Goal: Communication & Community: Share content

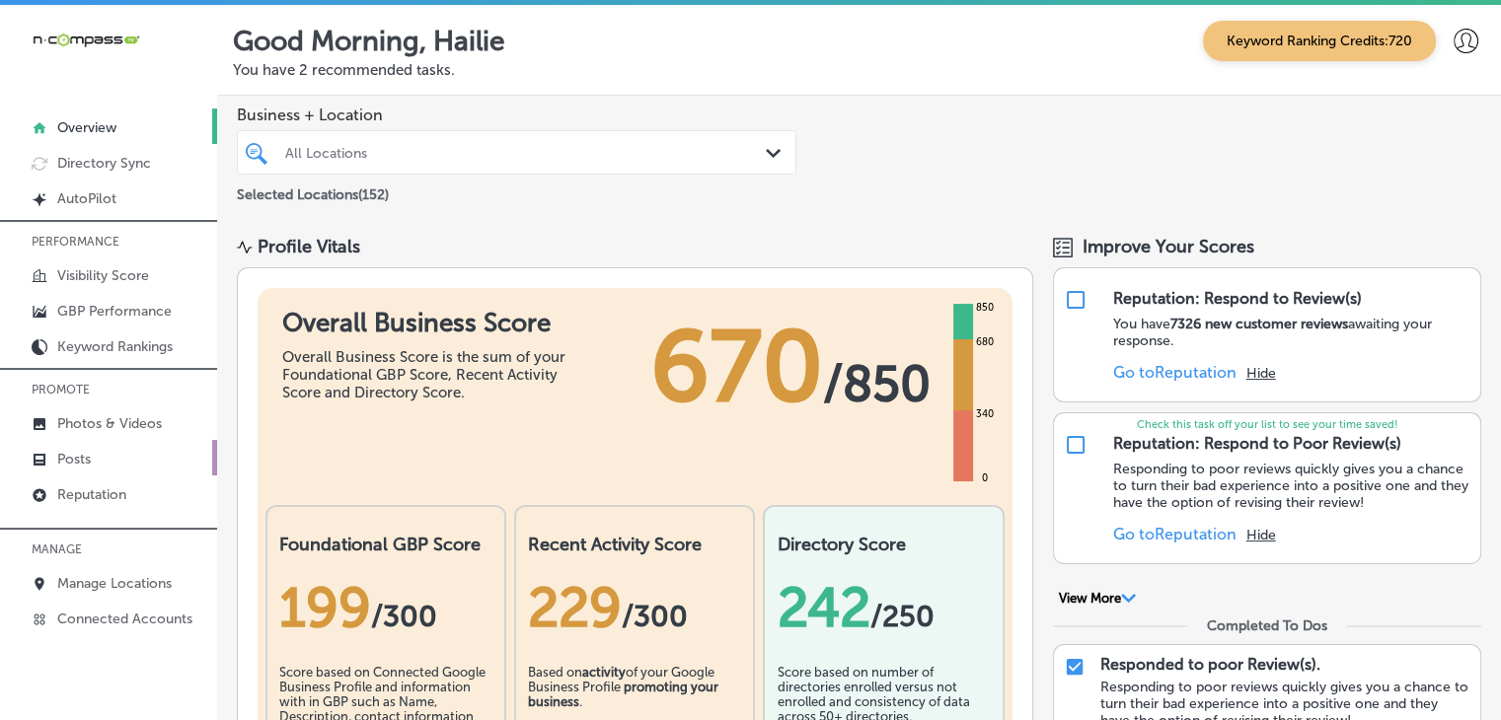
click at [92, 441] on link "Posts" at bounding box center [108, 458] width 217 height 36
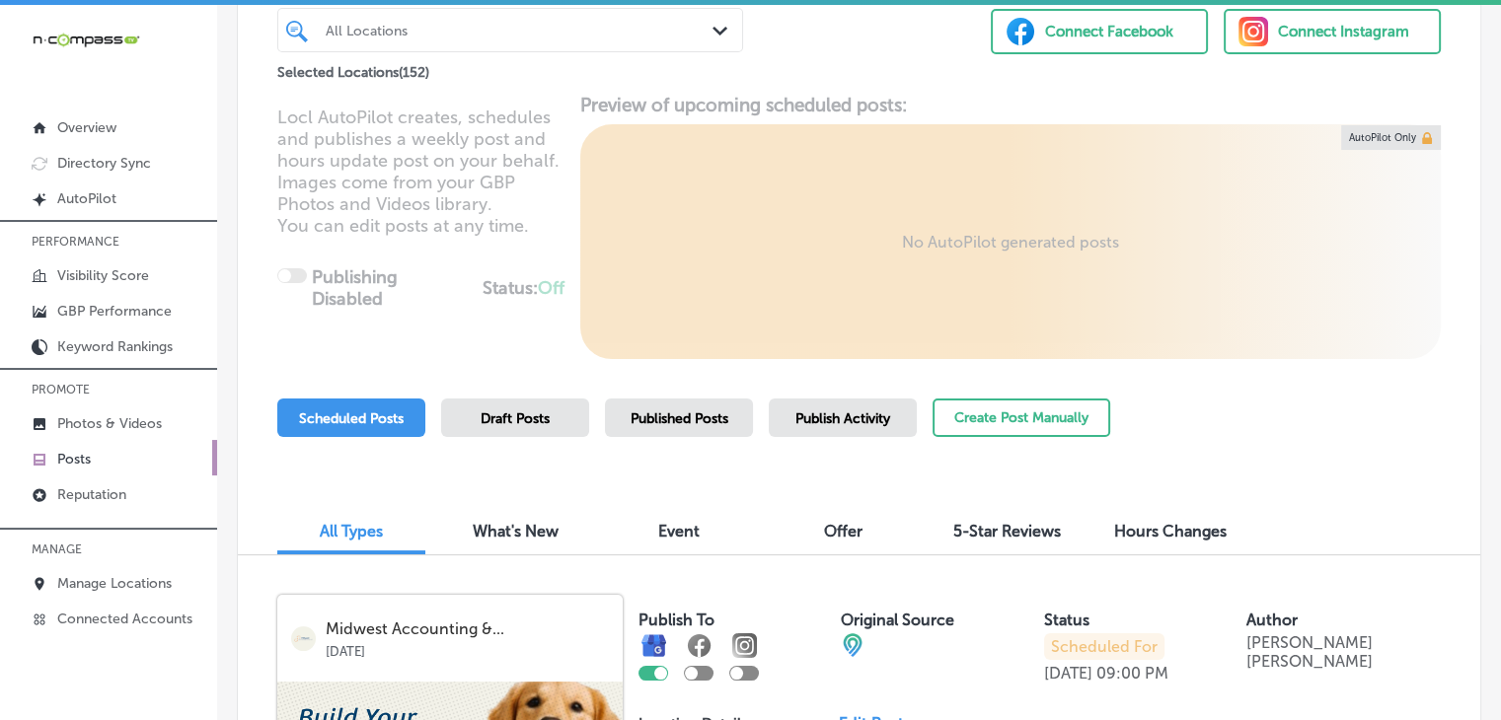
scroll to position [197, 0]
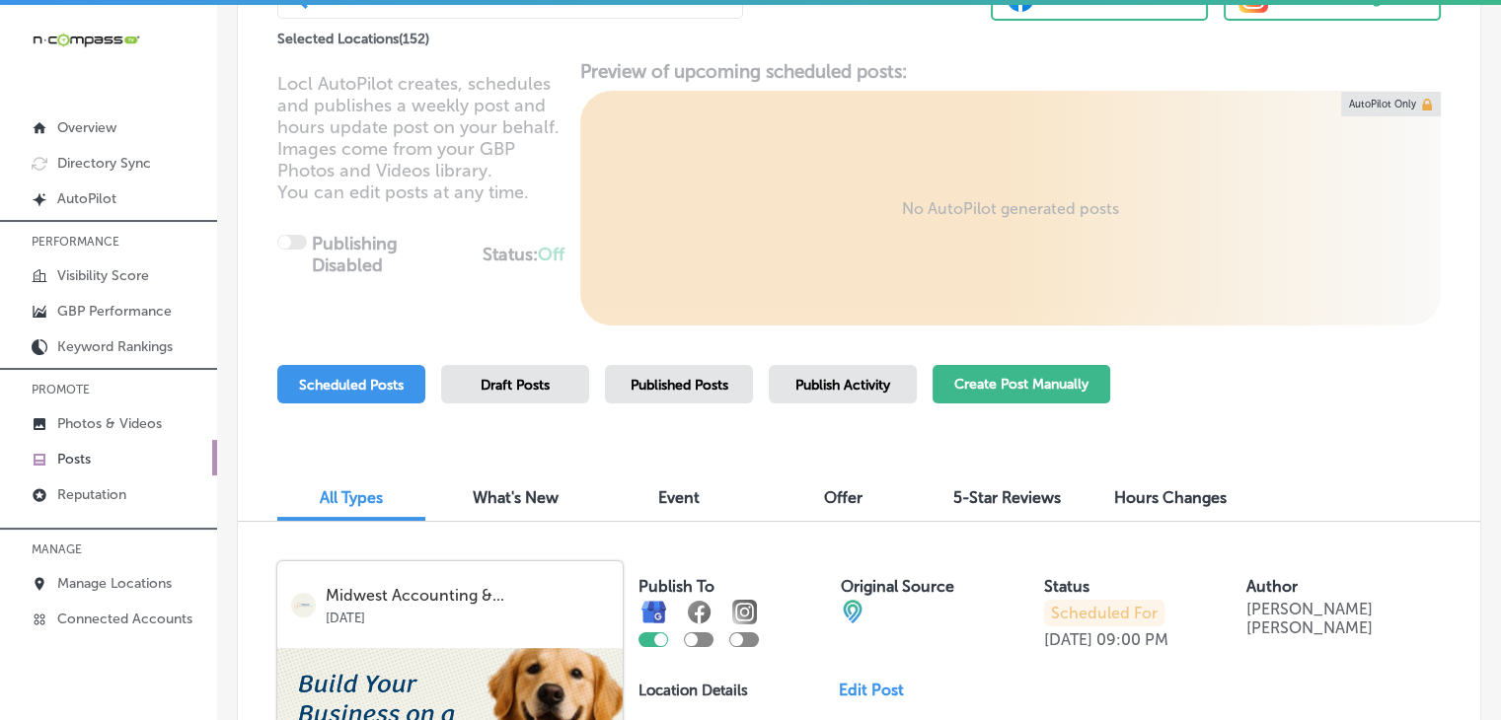
click at [1038, 375] on button "Create Post Manually" at bounding box center [1022, 384] width 178 height 38
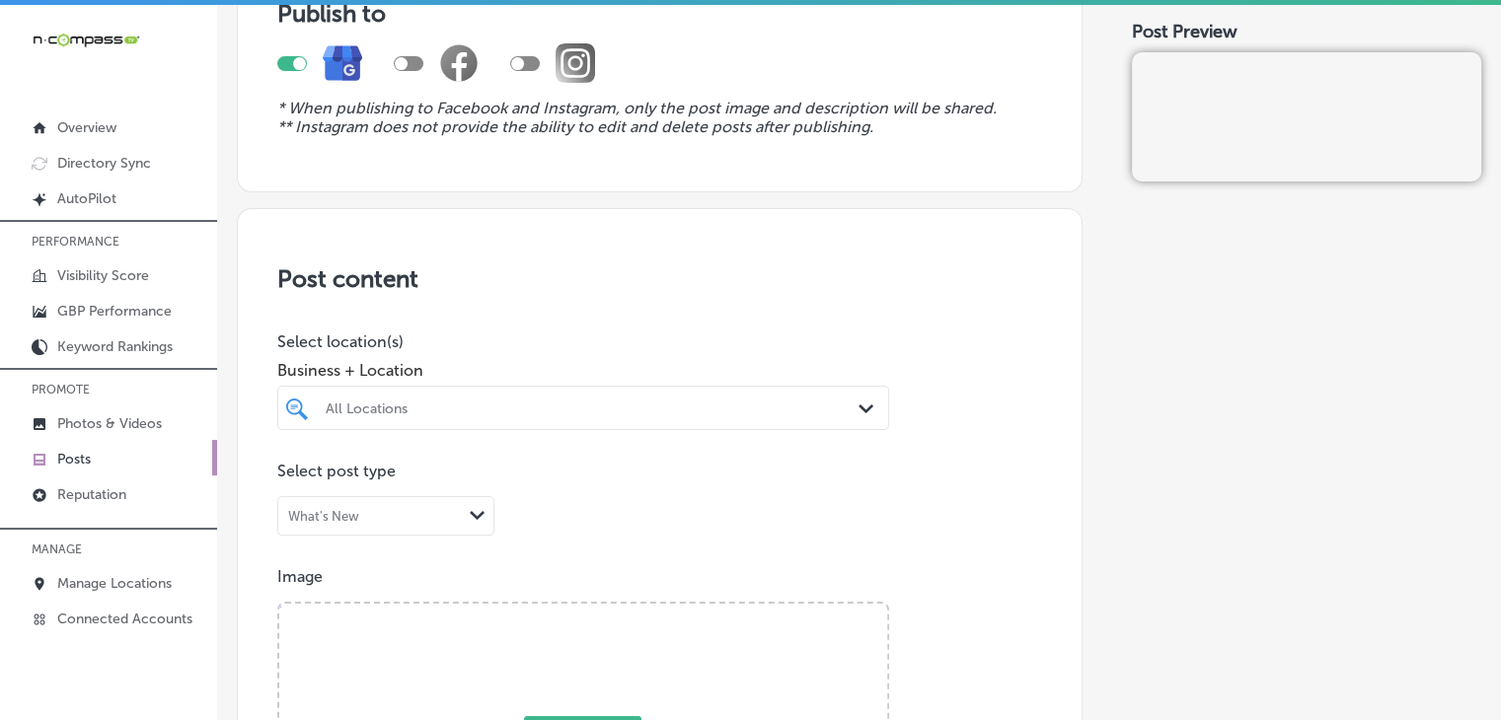
click at [608, 395] on div "All Locations Path Created with Sketch." at bounding box center [583, 408] width 612 height 44
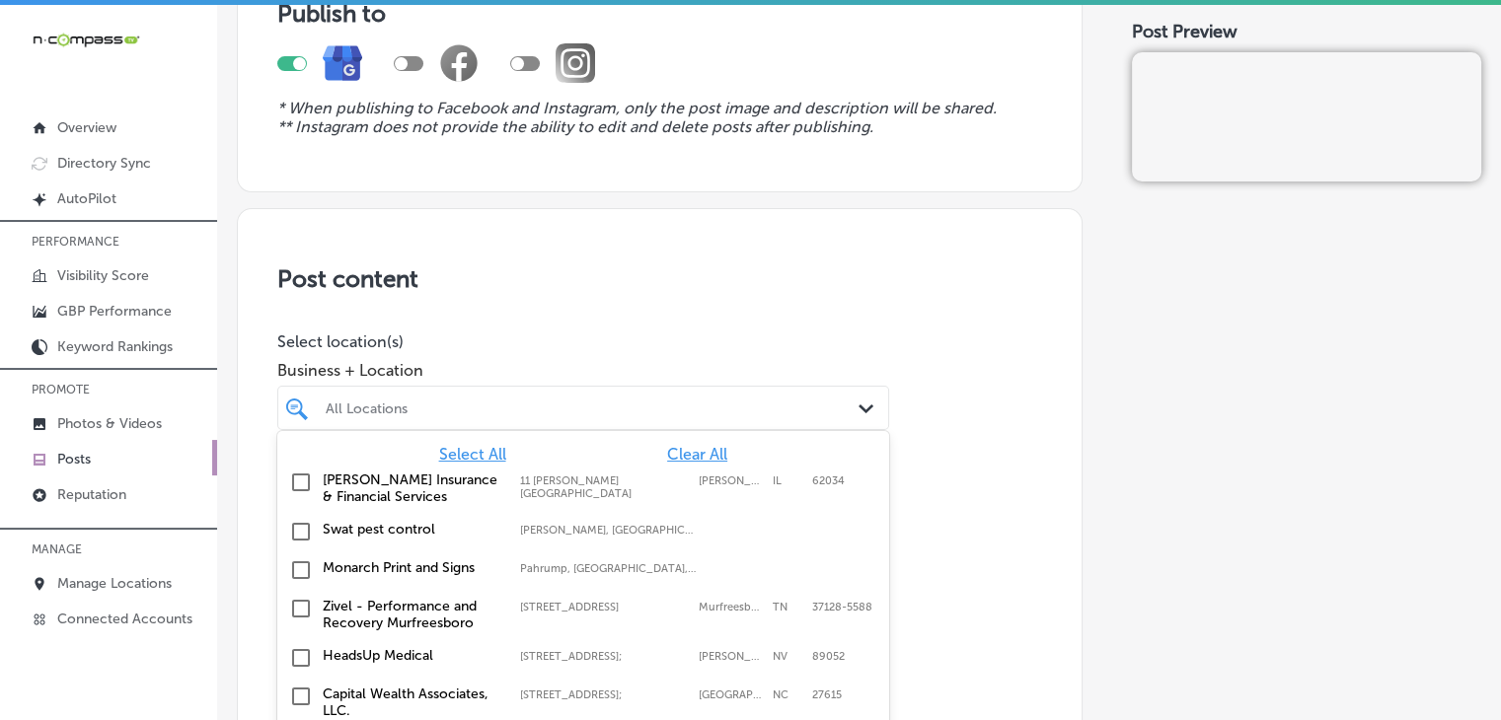
scroll to position [243, 0]
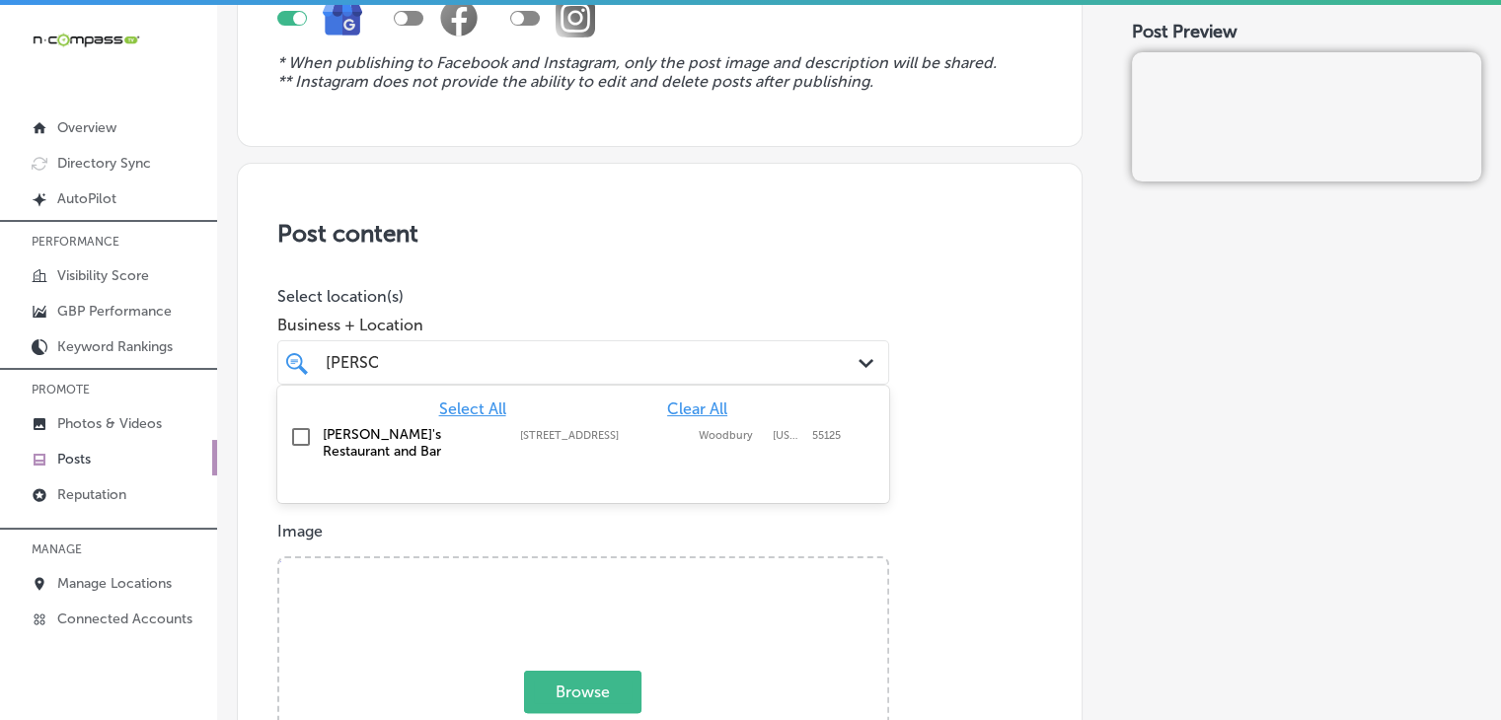
click at [613, 430] on label "[STREET_ADDRESS]" at bounding box center [604, 435] width 169 height 13
type input "carmin"
click at [655, 336] on div "Business + Location option 9900 Valley Creek Road, selected. option 9900 Valley…" at bounding box center [583, 345] width 612 height 79
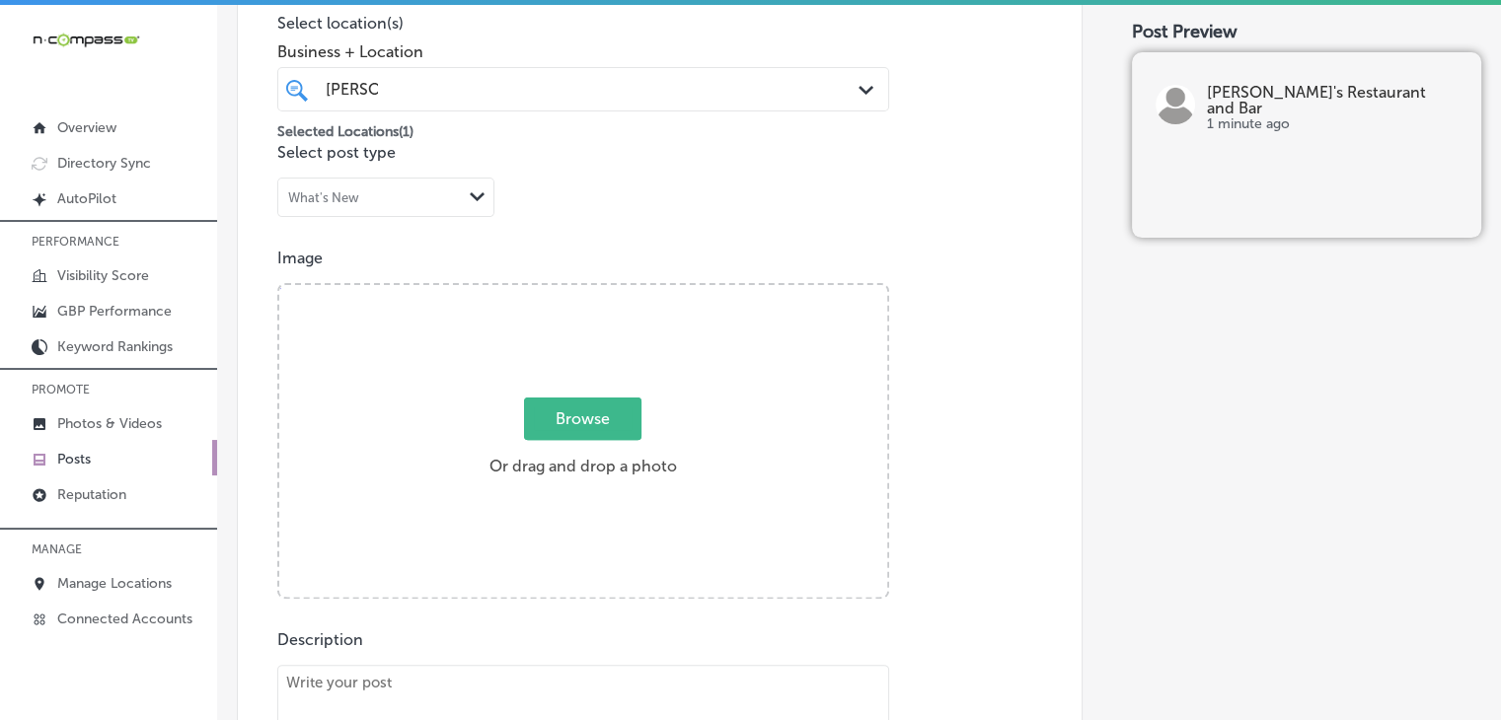
scroll to position [637, 0]
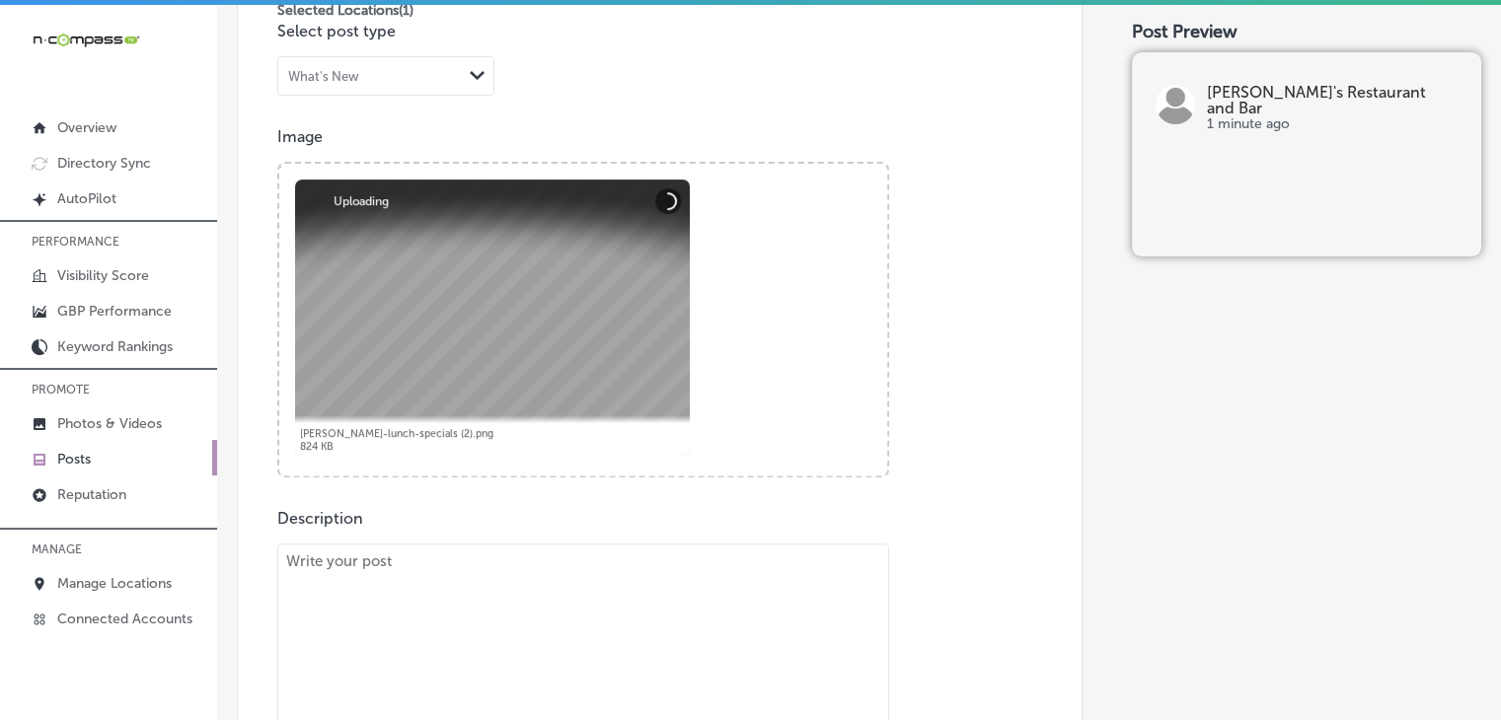
click at [631, 639] on textarea at bounding box center [583, 682] width 612 height 276
paste textarea "Looking for a delicious lunch special around Stillwater, Maplewood, or Oak Park…"
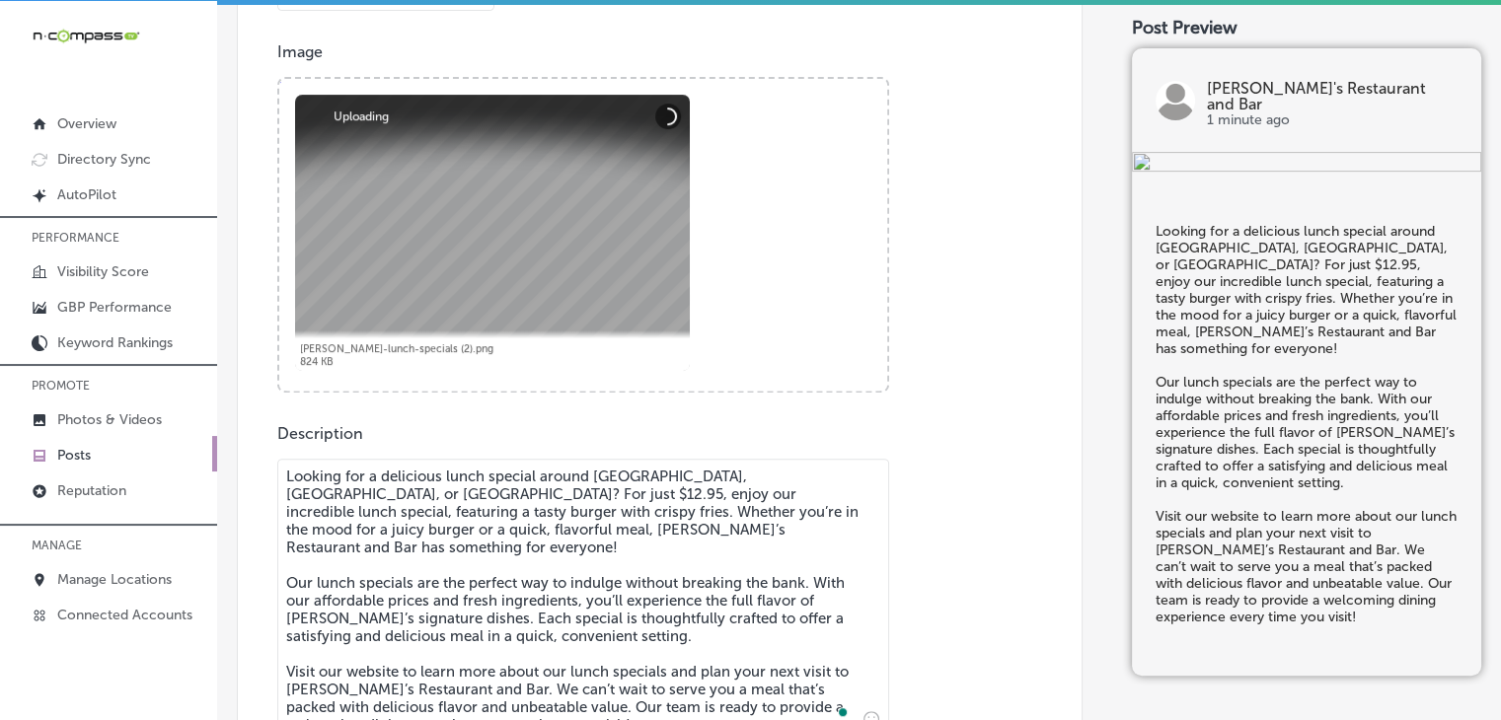
scroll to position [1113, 0]
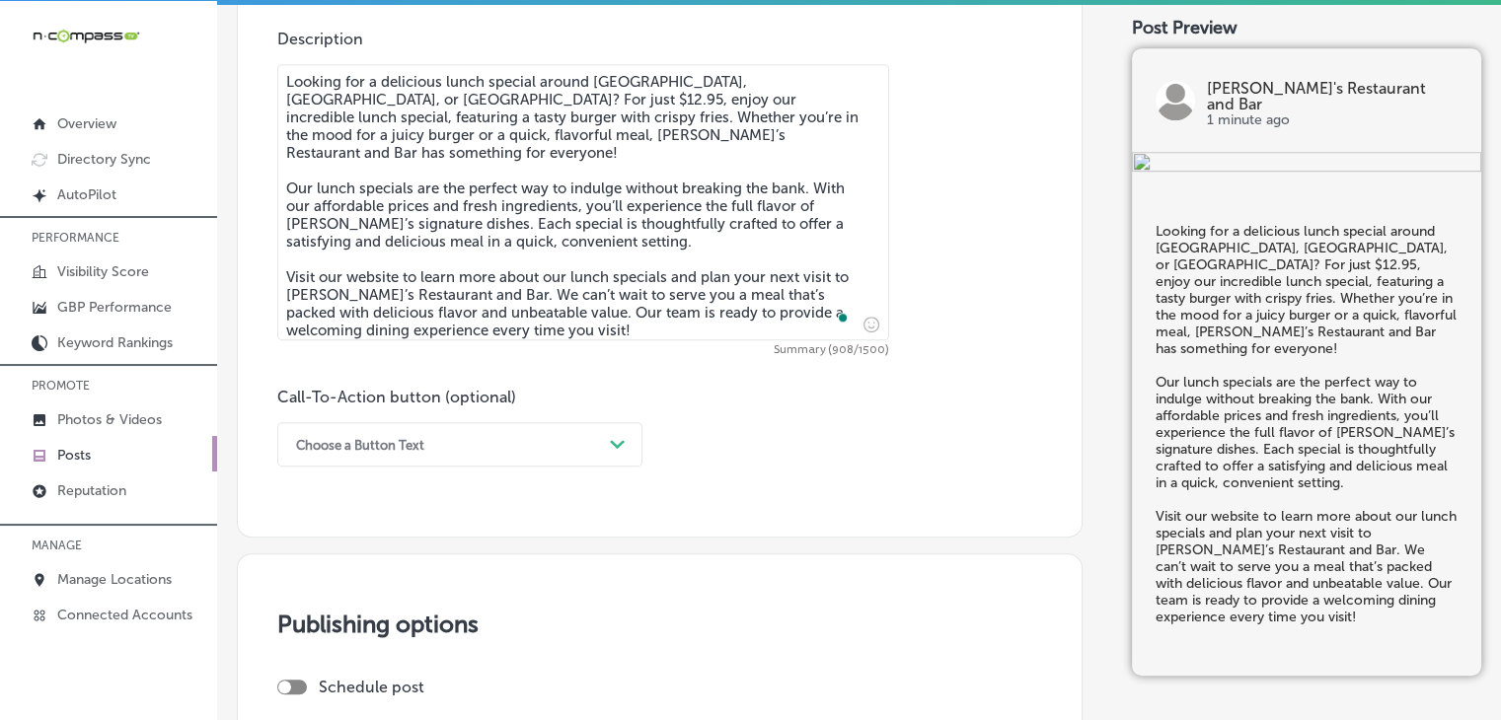
type textarea "Looking for a delicious lunch special around Stillwater, Maplewood, or Oak Park…"
click at [548, 439] on div "Choose a Button Text" at bounding box center [444, 444] width 316 height 31
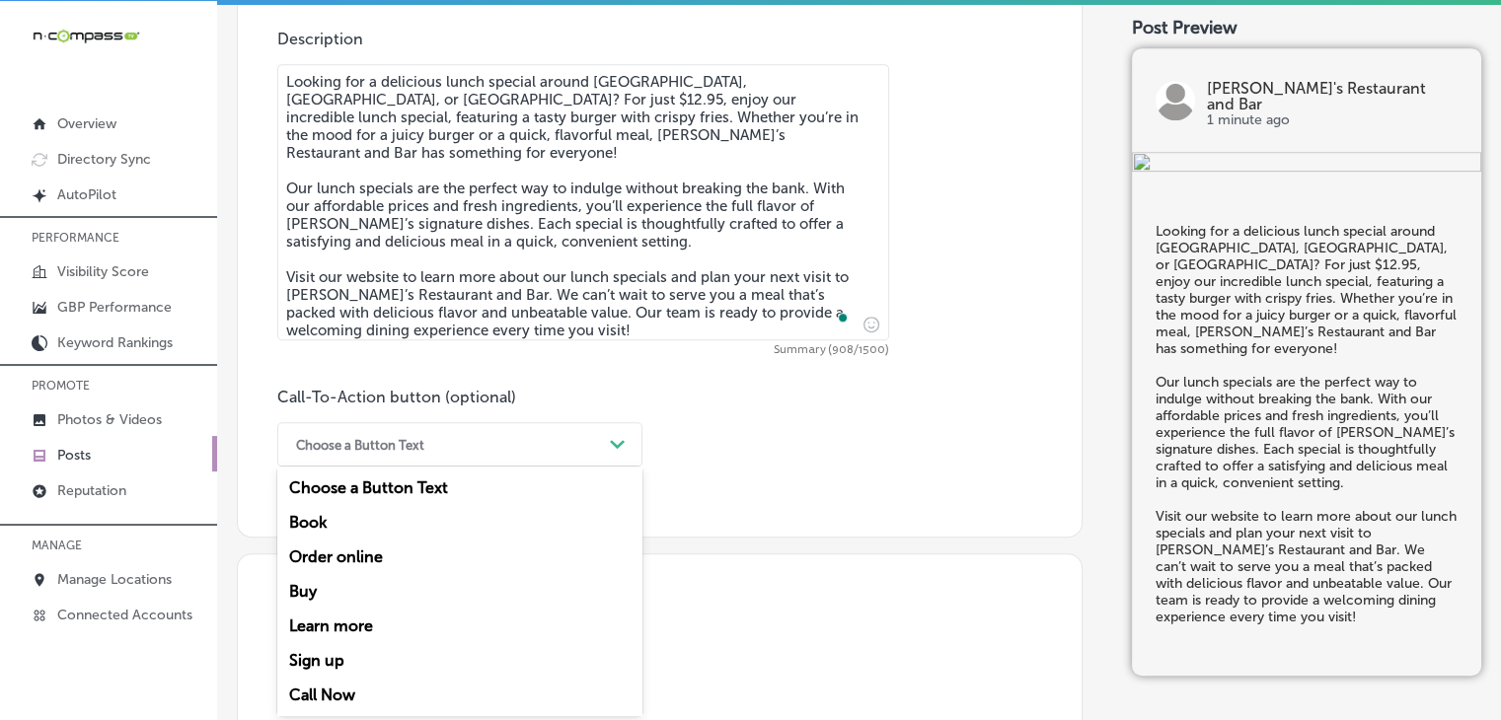
click at [411, 615] on div "Learn more" at bounding box center [459, 626] width 365 height 35
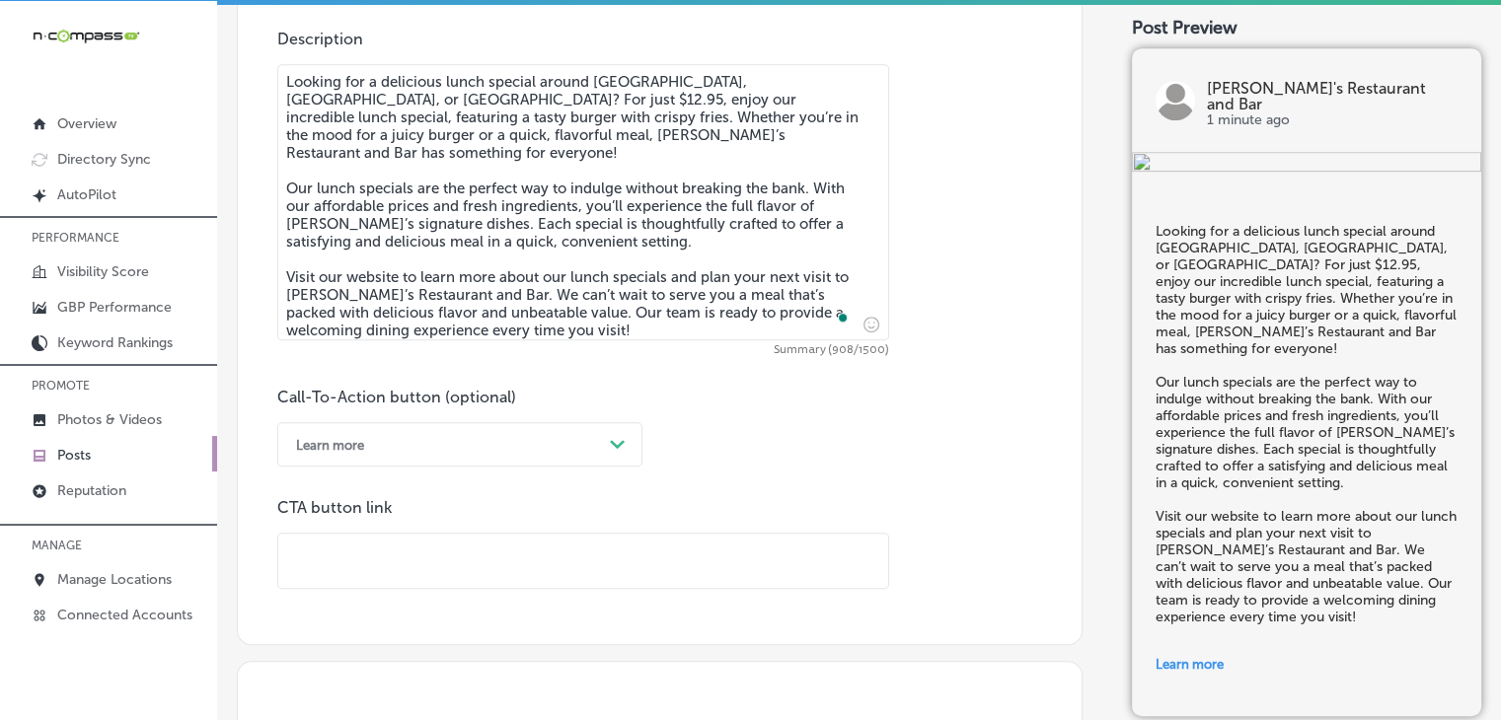
click at [713, 465] on div "Call-To-Action button (optional) Learn more Path Created with Sketch. CTA butto…" at bounding box center [659, 488] width 765 height 201
click at [501, 527] on div "CTA button link" at bounding box center [583, 543] width 612 height 91
click at [500, 538] on input "text" at bounding box center [583, 561] width 610 height 54
paste input "https://carmineswoodbury.com/"
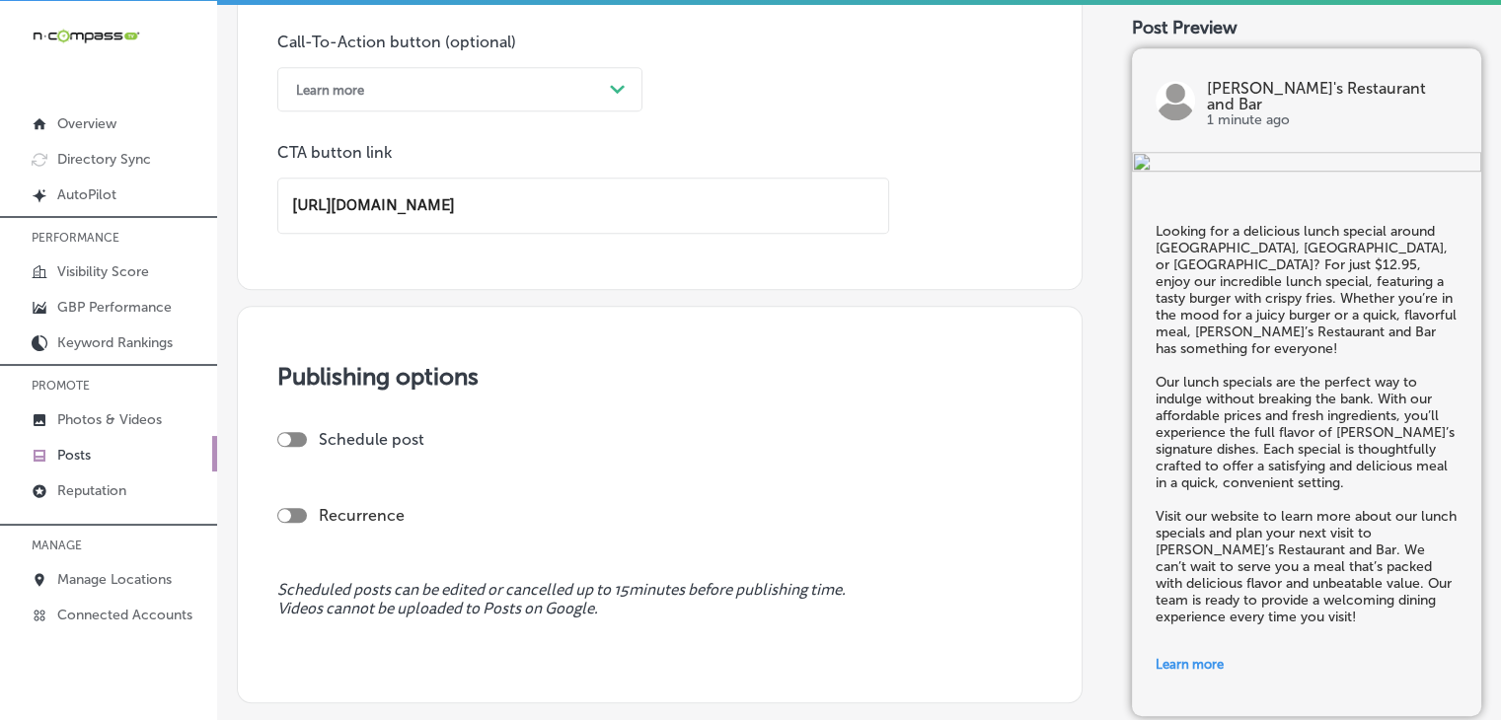
scroll to position [1662, 0]
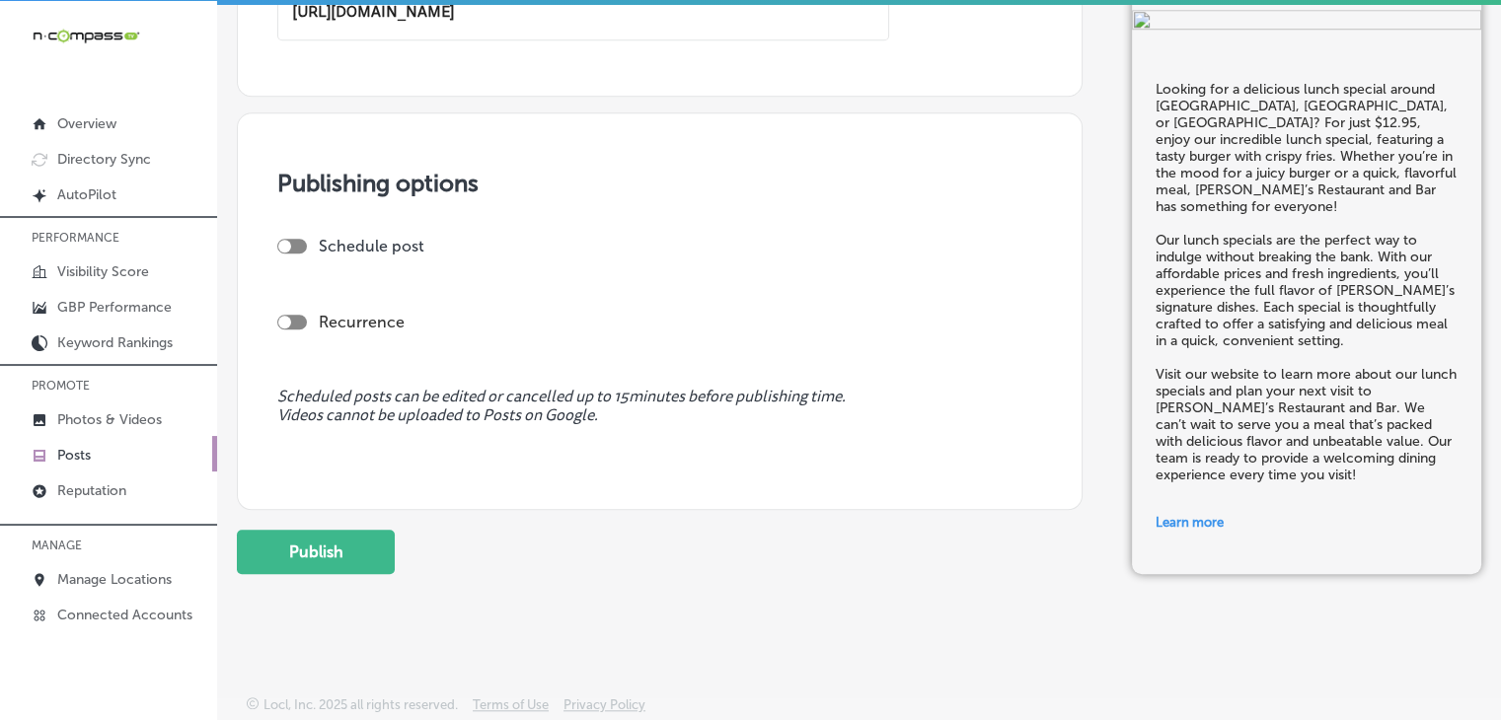
type input "https://carmineswoodbury.com/"
click at [277, 228] on div "Publishing options Schedule post Recurrence Scheduled posts can be edited or ca…" at bounding box center [660, 311] width 846 height 398
click at [298, 246] on div at bounding box center [292, 246] width 30 height 15
checkbox input "true"
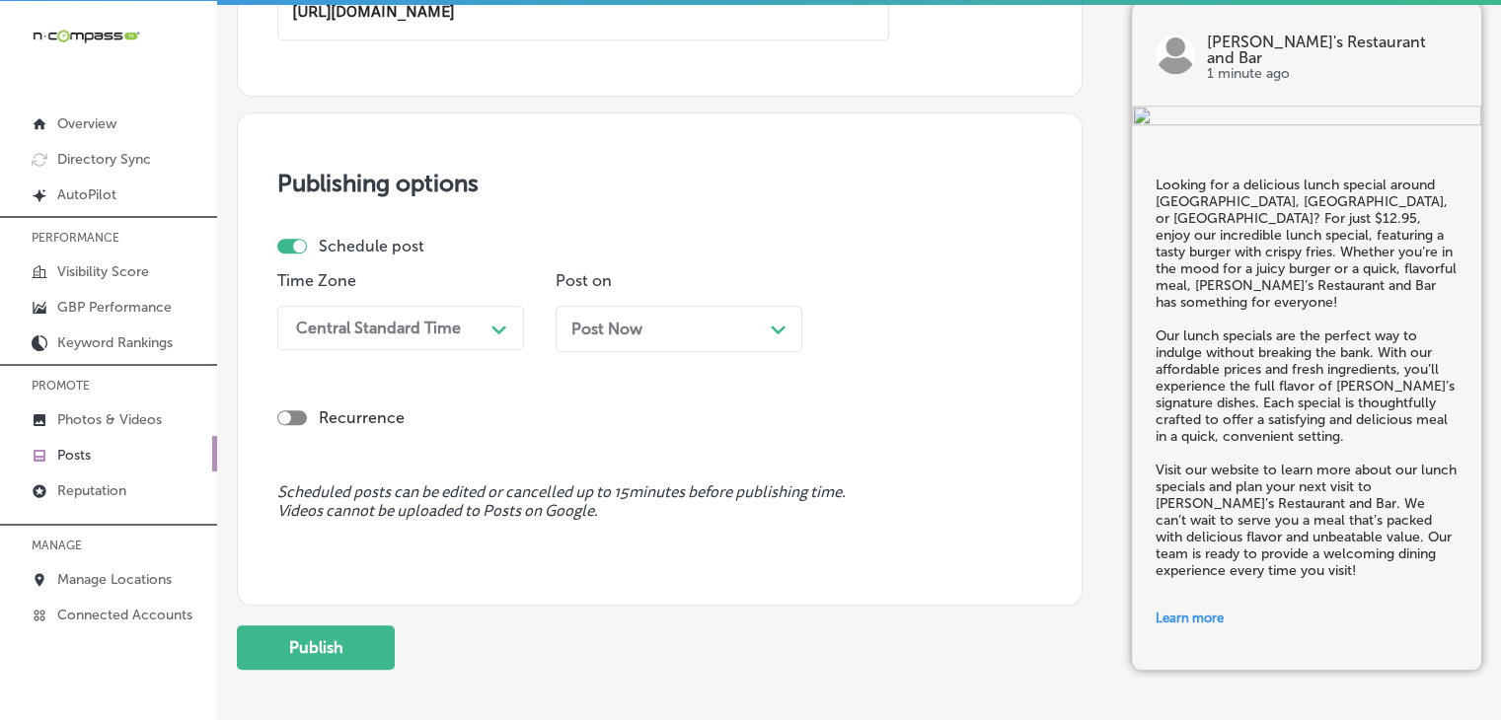
click at [548, 333] on div "Time Zone Central Standard Time Path Created with Sketch. Post on Post Now Path…" at bounding box center [651, 319] width 749 height 96
click at [448, 331] on div "Central Standard Time" at bounding box center [378, 328] width 165 height 19
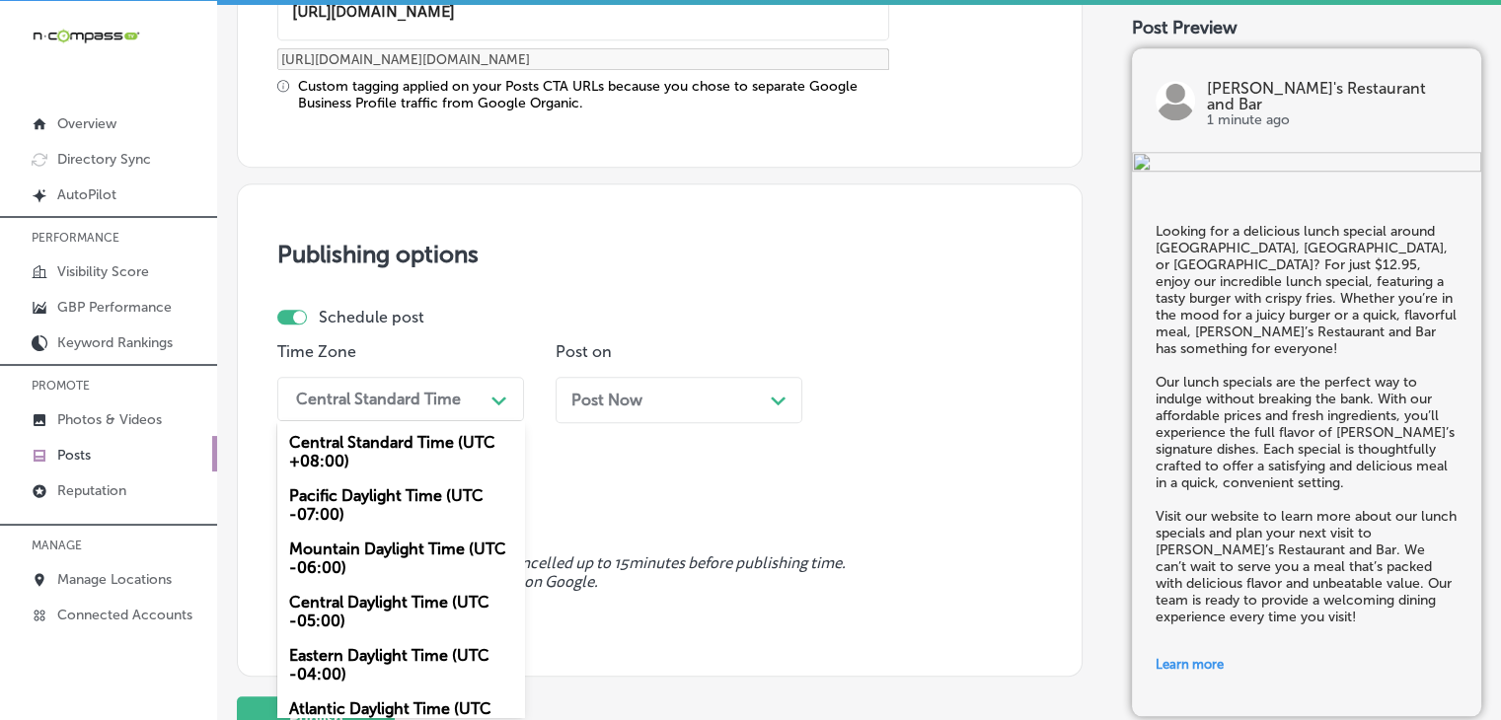
click at [363, 563] on div "Mountain Daylight Time (UTC -06:00)" at bounding box center [400, 558] width 247 height 53
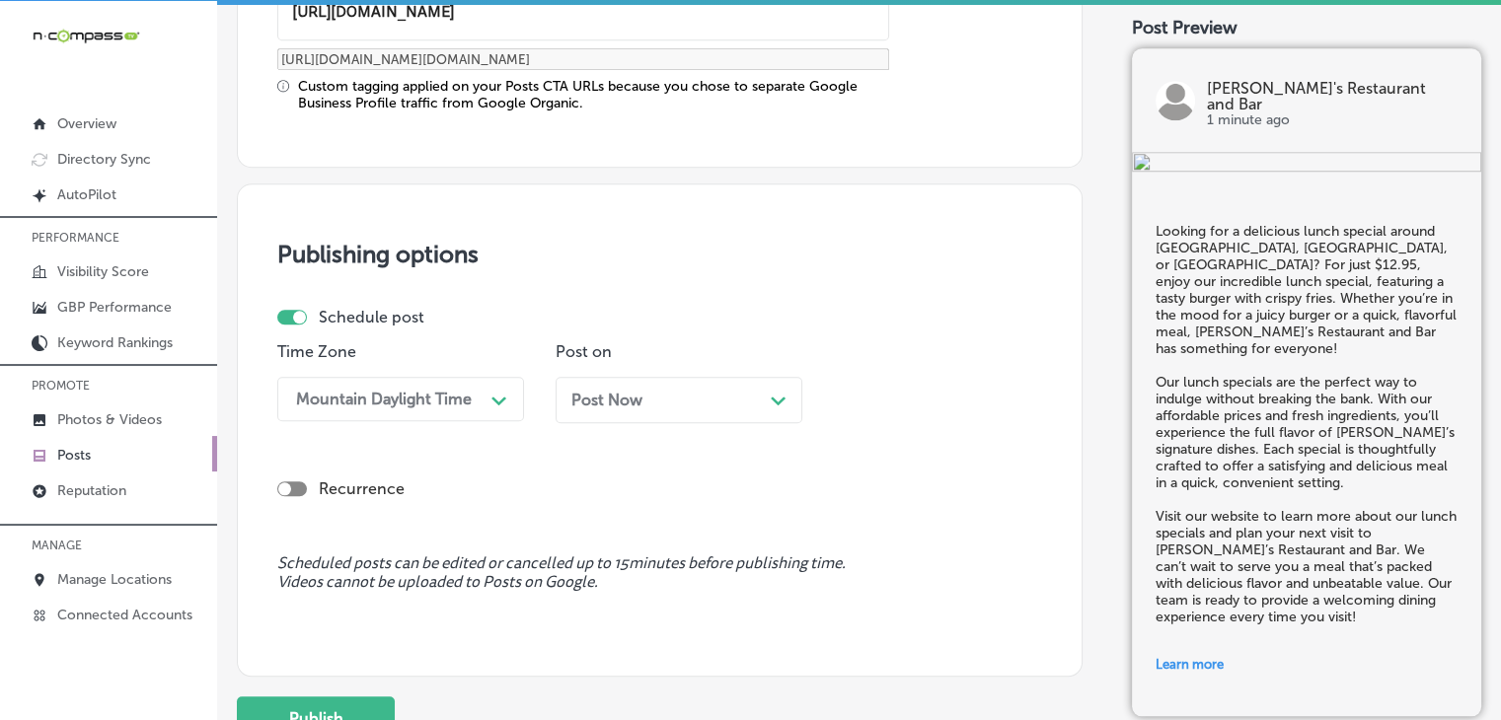
click at [641, 391] on span "Post Now" at bounding box center [606, 400] width 71 height 19
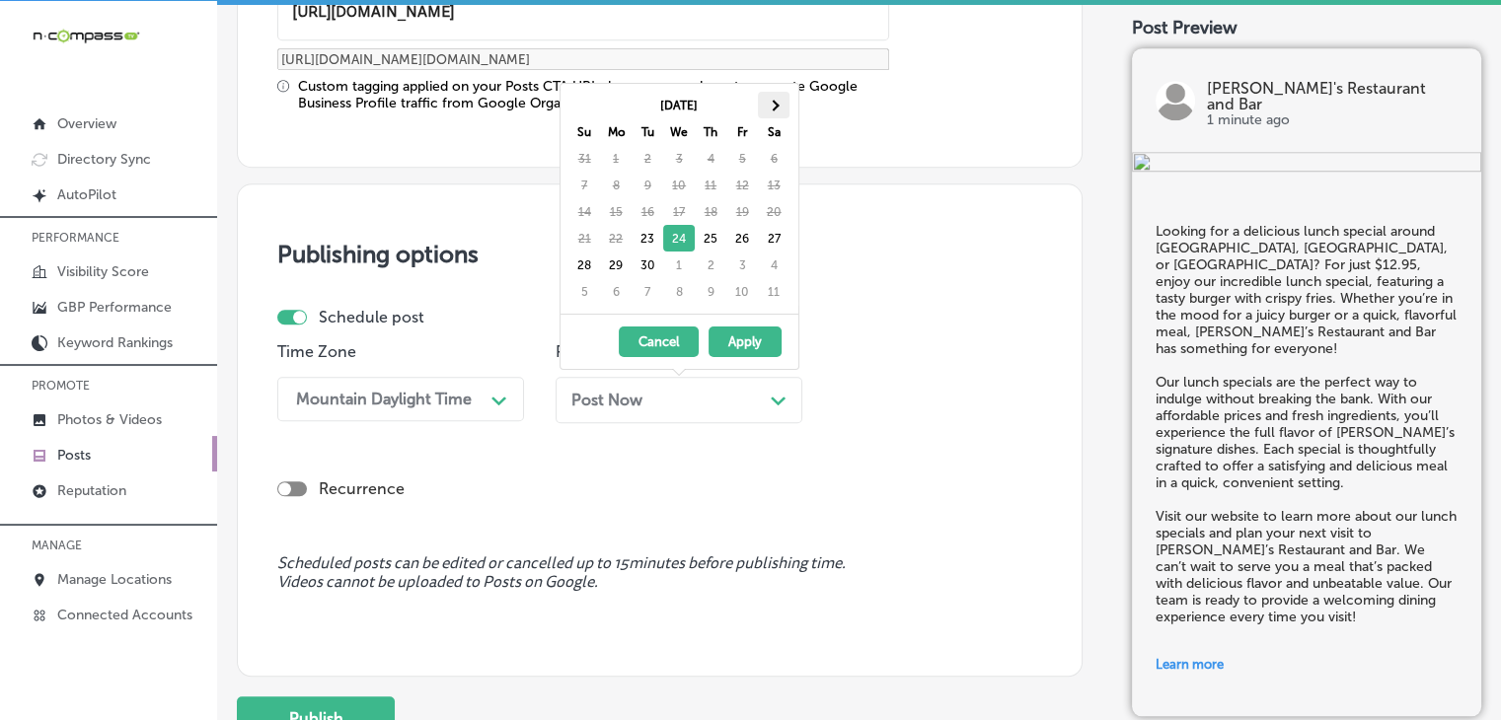
click at [782, 102] on th at bounding box center [774, 105] width 32 height 27
click at [592, 101] on th at bounding box center [584, 105] width 32 height 27
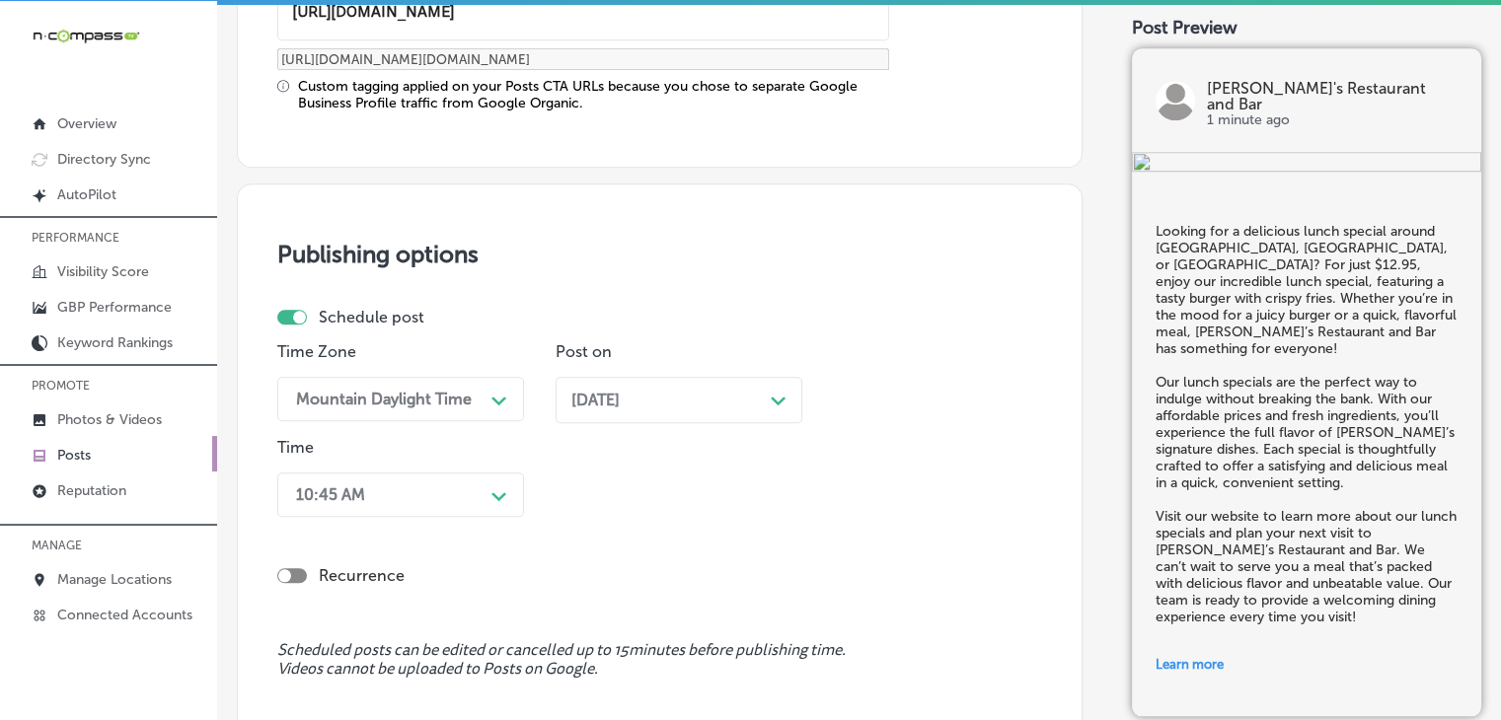
click at [639, 413] on div "Sep 25, 2025 Path Created with Sketch." at bounding box center [679, 400] width 247 height 46
click at [590, 419] on div "Sep 24, 2025 Path Created with Sketch." at bounding box center [679, 407] width 247 height 61
click at [602, 415] on div "Sep 24, 2025 Path Created with Sketch." at bounding box center [679, 400] width 247 height 46
click at [407, 508] on div "10:45 AM Path Created with Sketch." at bounding box center [400, 495] width 247 height 44
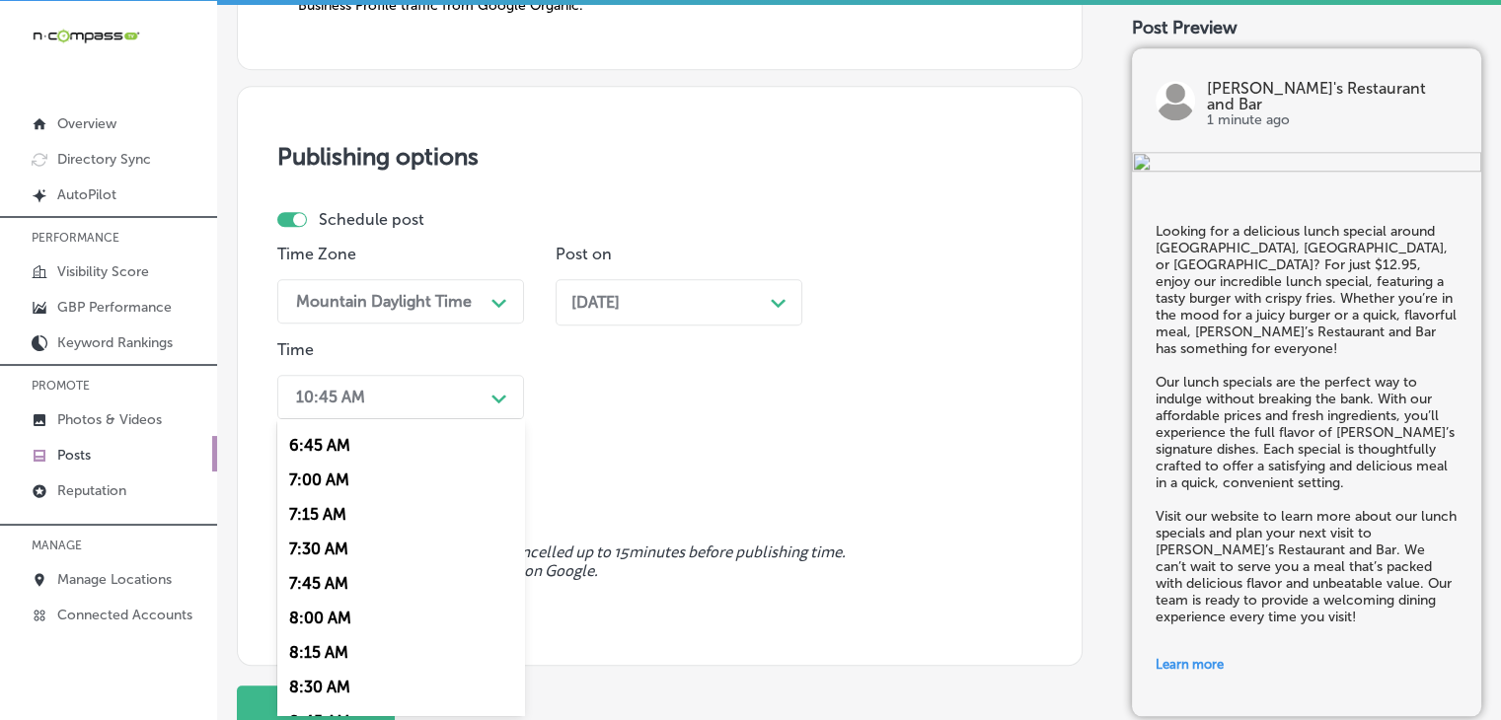
scroll to position [987, 0]
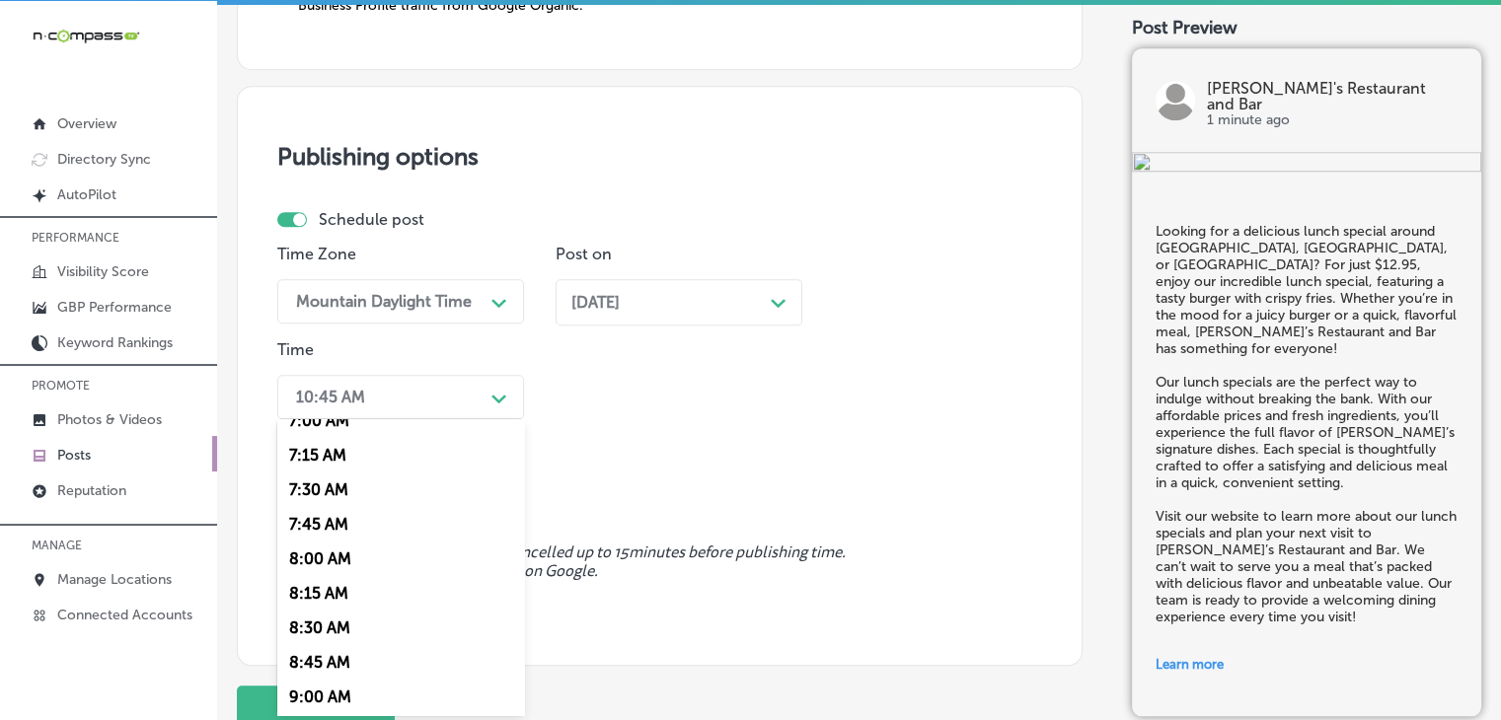
click at [336, 421] on div "7:00 AM" at bounding box center [400, 421] width 247 height 35
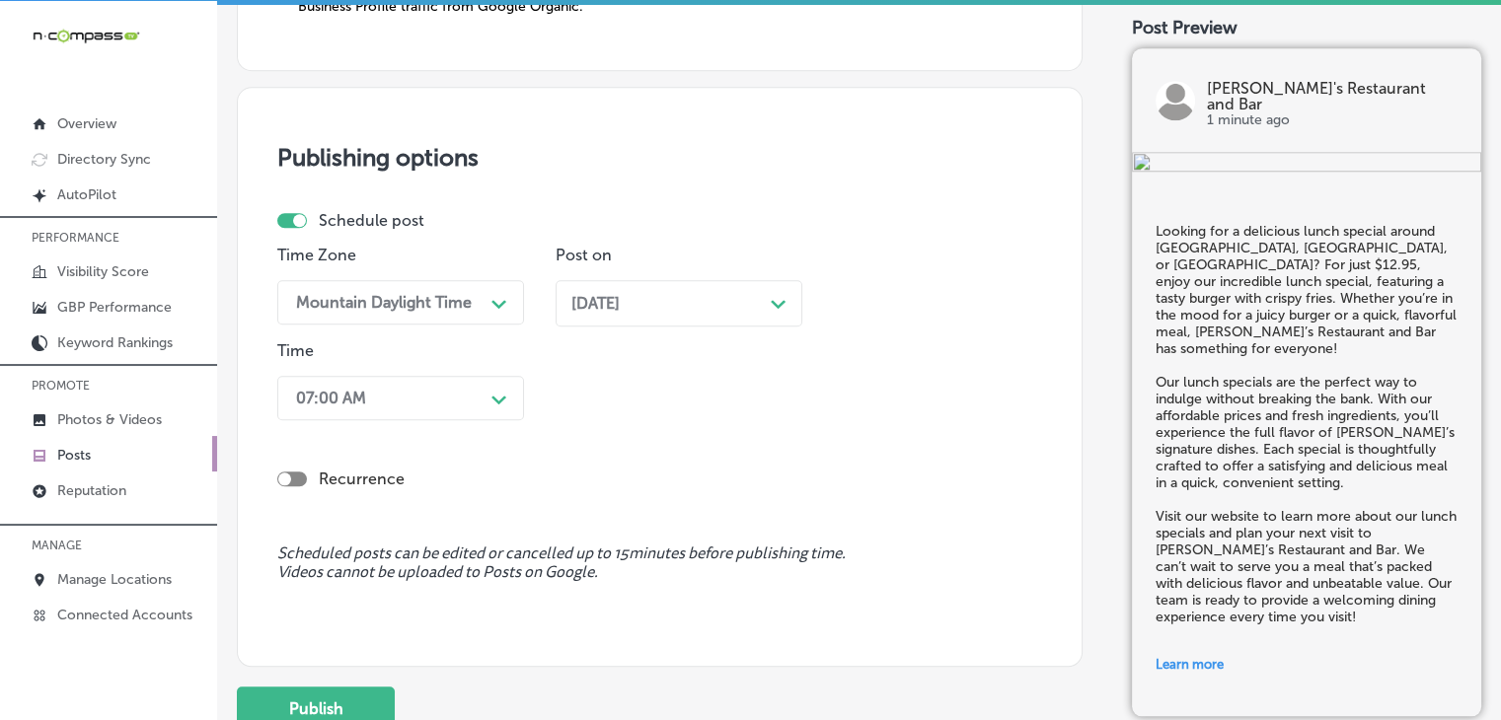
scroll to position [1759, 0]
click at [280, 685] on button "Publish" at bounding box center [316, 708] width 158 height 44
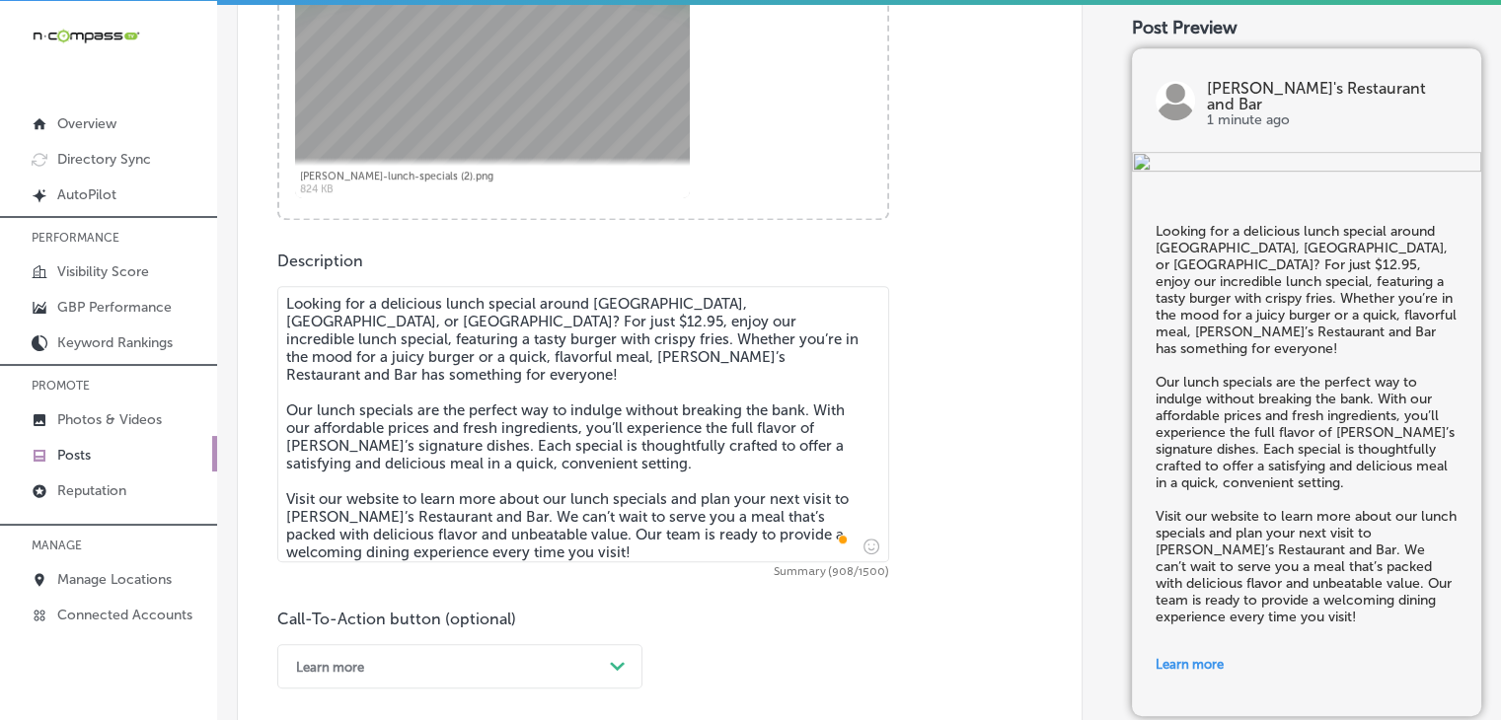
scroll to position [762, 0]
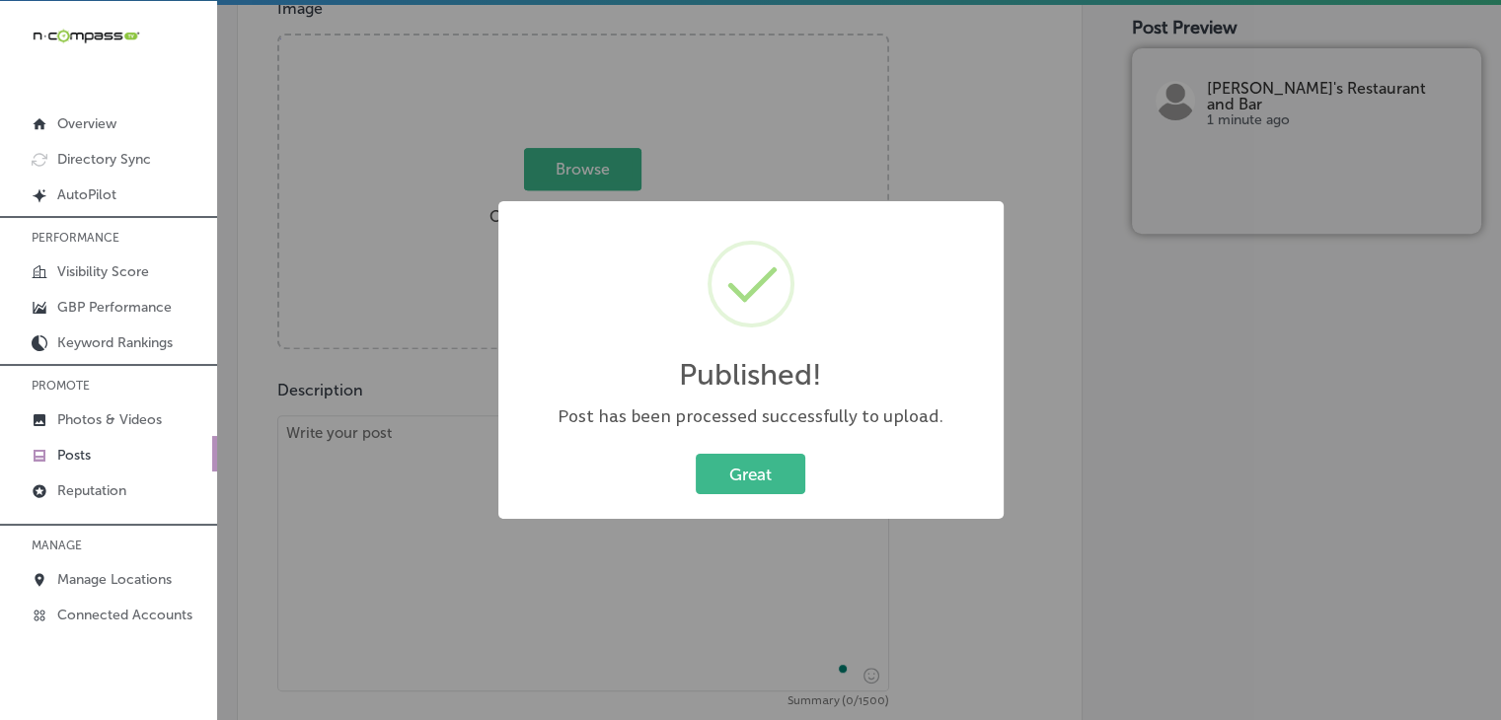
click at [481, 109] on div "Published! × Post has been processed successfully to upload. Great Cancel" at bounding box center [750, 360] width 1501 height 720
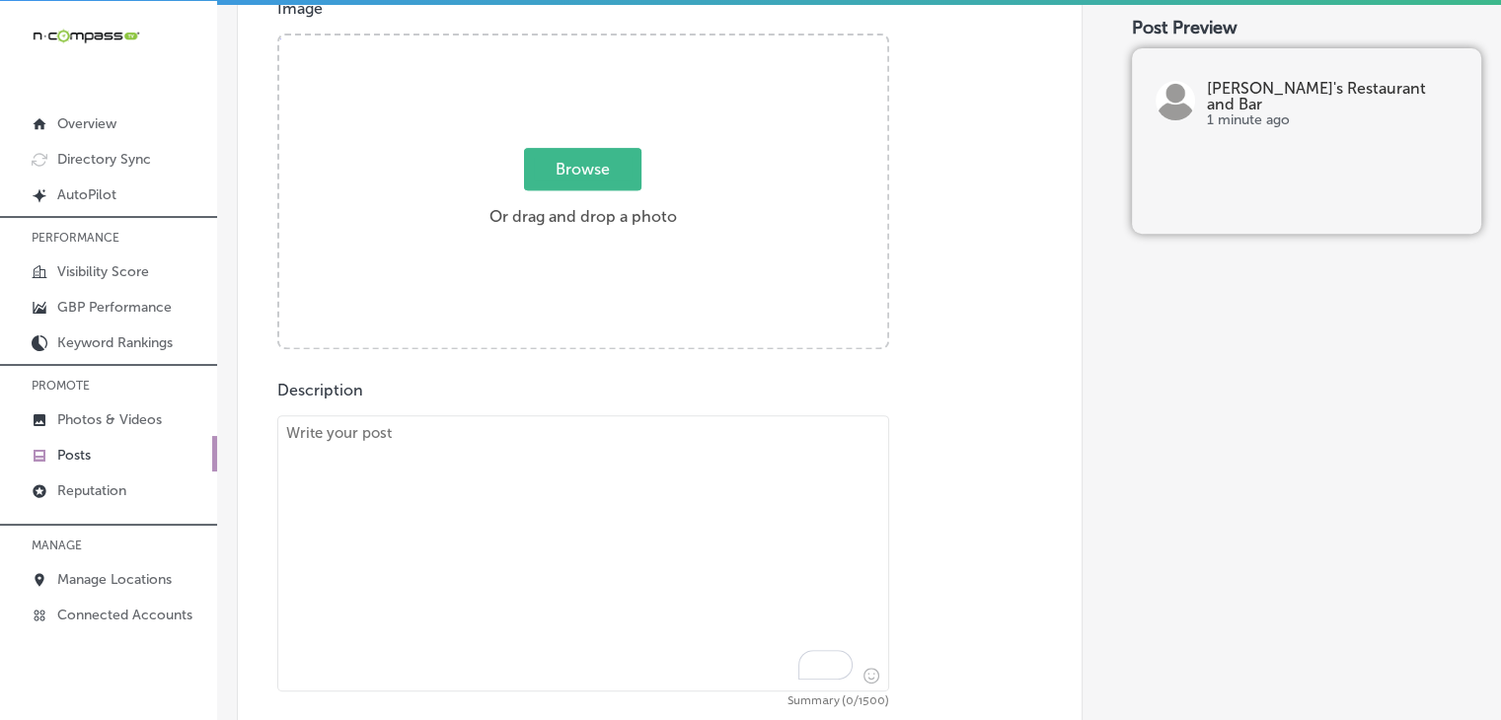
click at [406, 618] on textarea "To enrich screen reader interactions, please activate Accessibility in Grammarl…" at bounding box center [583, 553] width 612 height 276
paste textarea "Join us for Happy Hour at Carmine’s Restaurant and Bar in Woodbury! Our Happy H…"
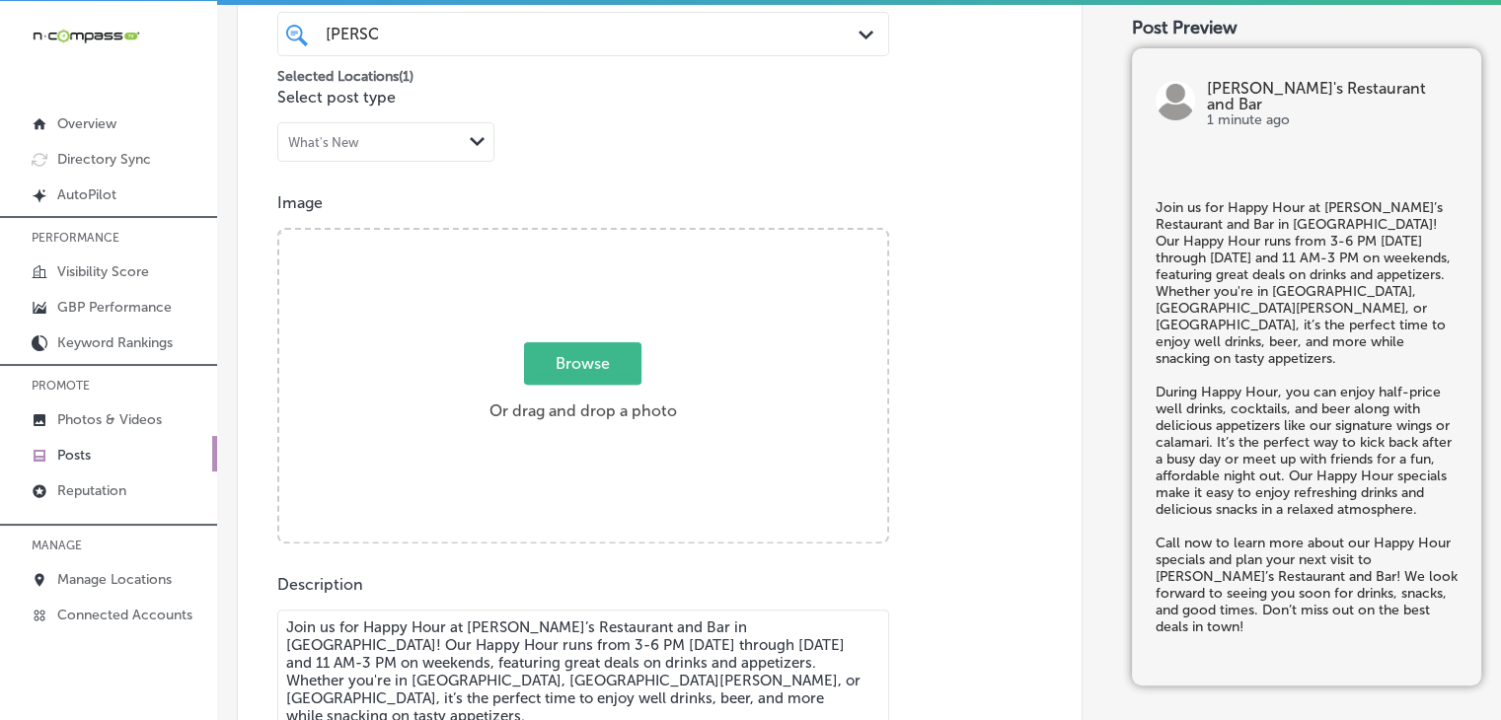
type textarea "Join us for Happy Hour at Carmine’s Restaurant and Bar in Woodbury! Our Happy H…"
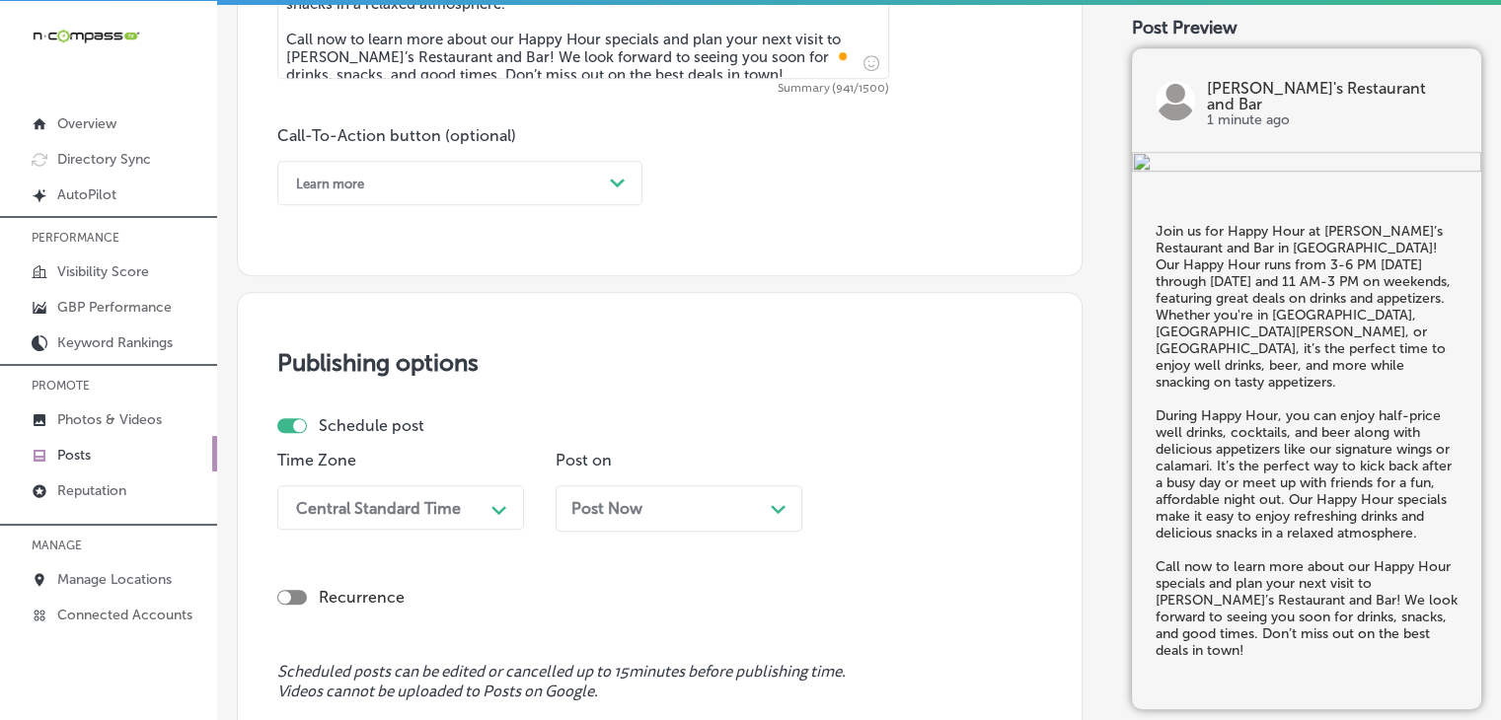
scroll to position [1354, 0]
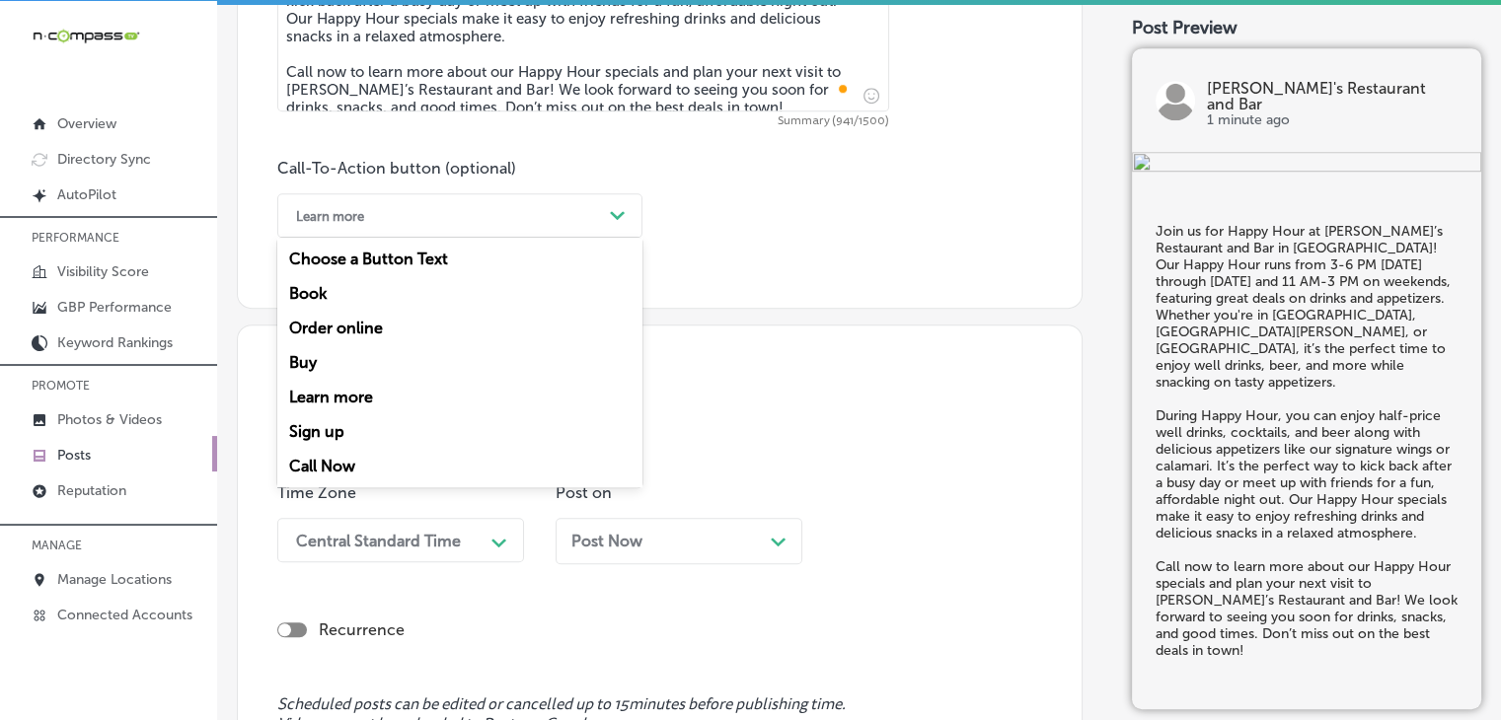
click at [497, 205] on div "Learn more" at bounding box center [444, 215] width 316 height 31
click at [428, 476] on div "Call Now" at bounding box center [459, 466] width 365 height 35
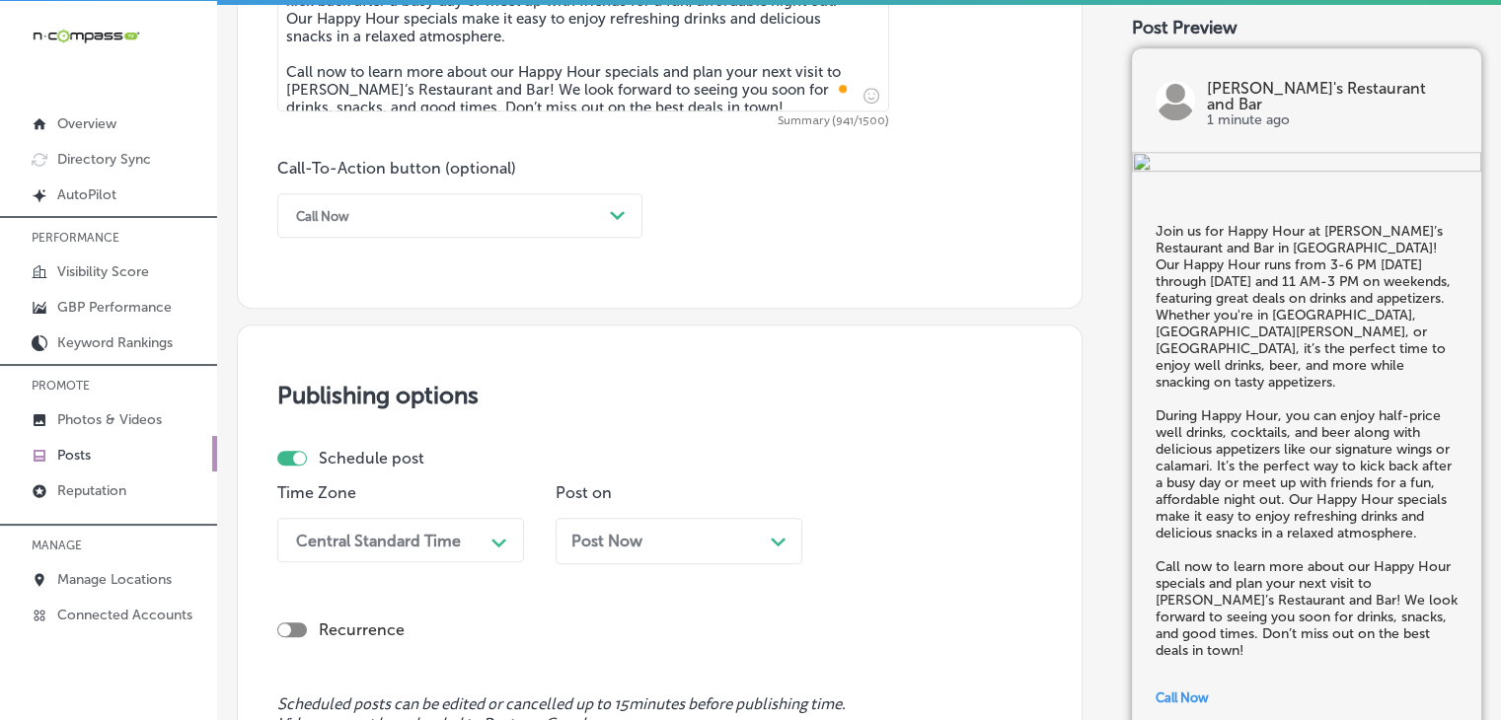
click at [426, 552] on div "Central Standard Time Path Created with Sketch." at bounding box center [400, 540] width 247 height 44
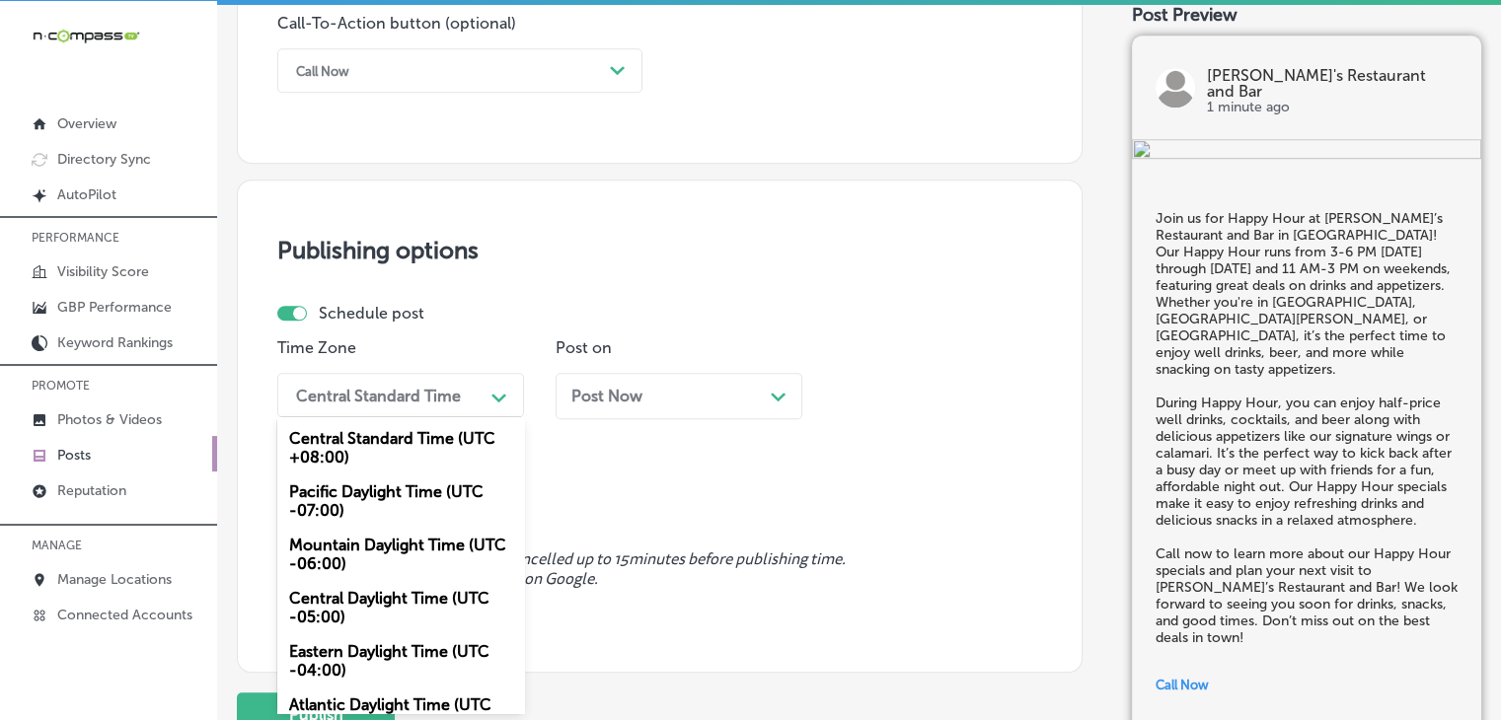
click at [390, 549] on div "Mountain Daylight Time (UTC -06:00)" at bounding box center [400, 554] width 247 height 53
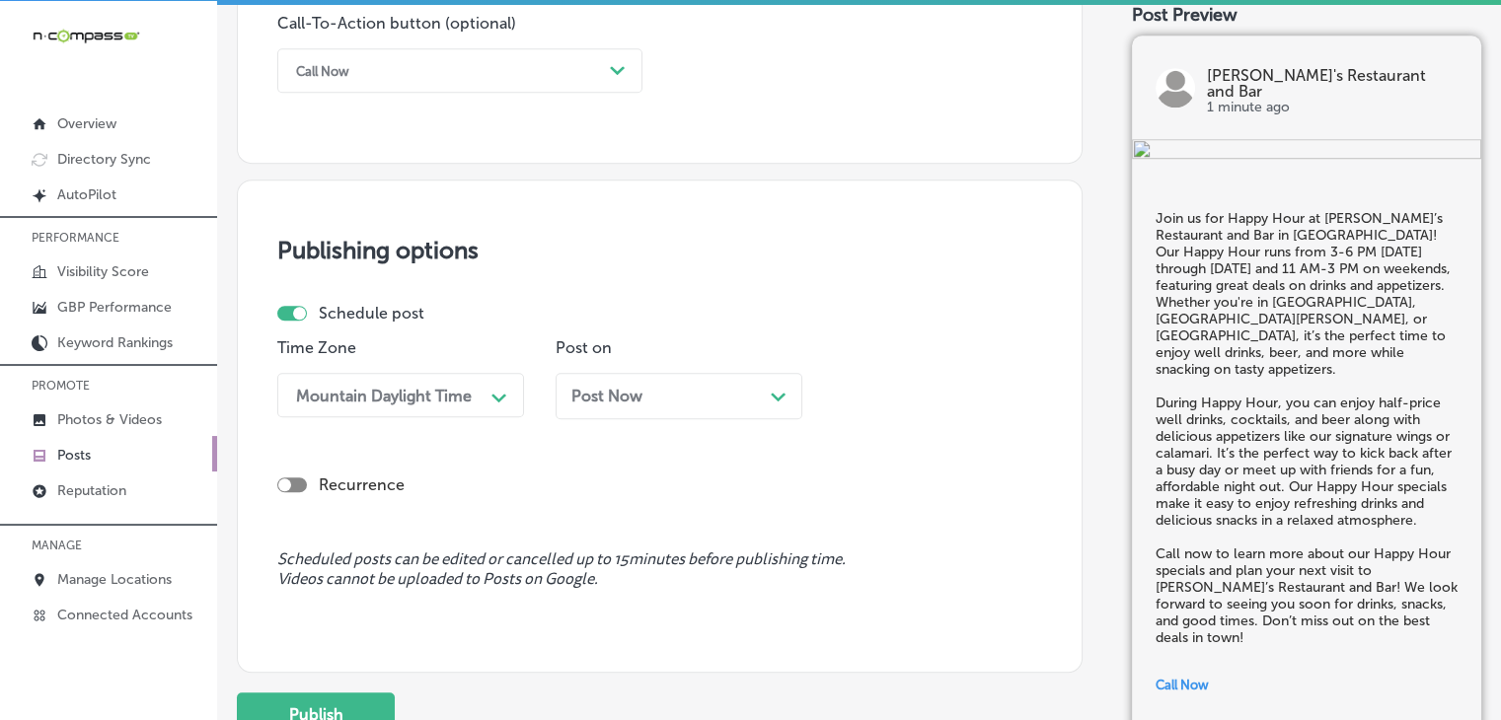
click at [603, 373] on div "Post Now Path Created with Sketch." at bounding box center [679, 396] width 247 height 46
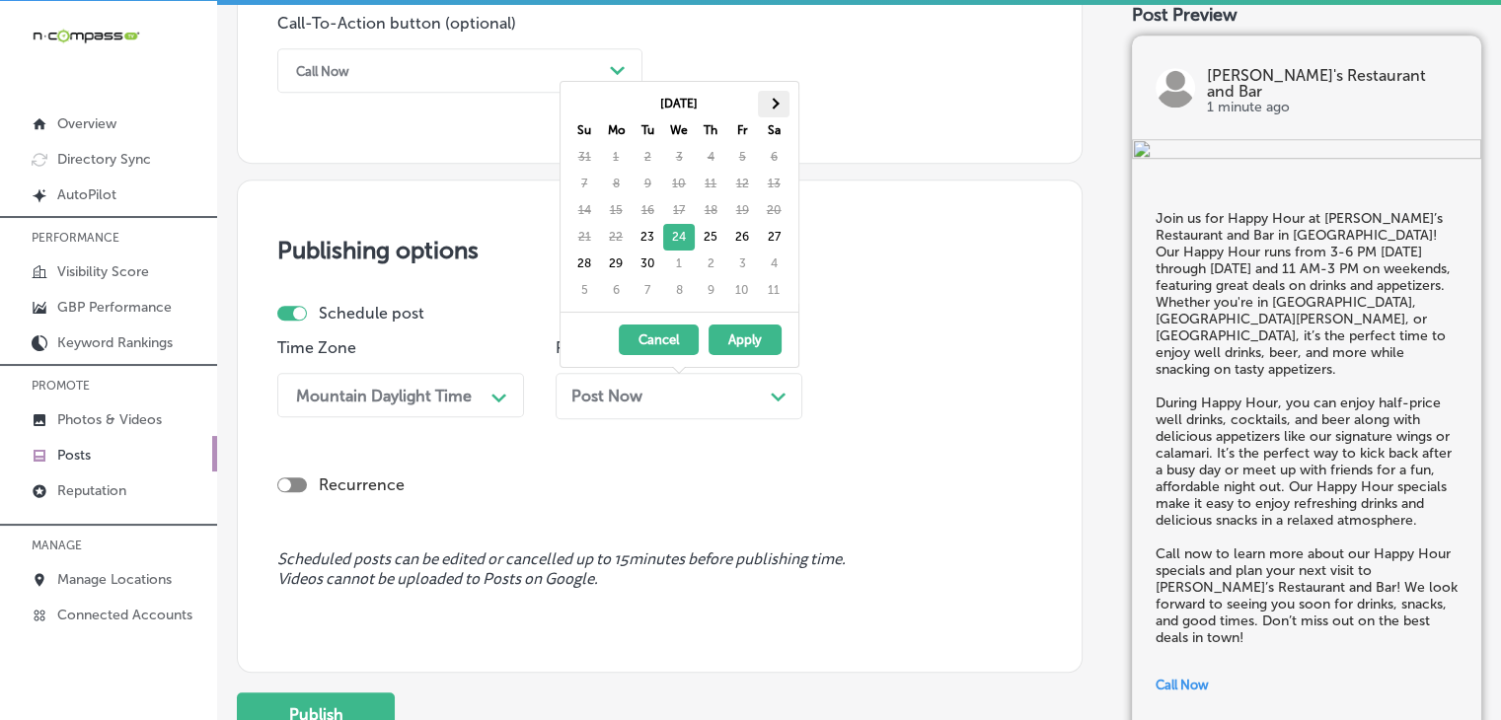
click at [784, 103] on th at bounding box center [774, 104] width 32 height 27
click at [584, 108] on th at bounding box center [584, 104] width 32 height 27
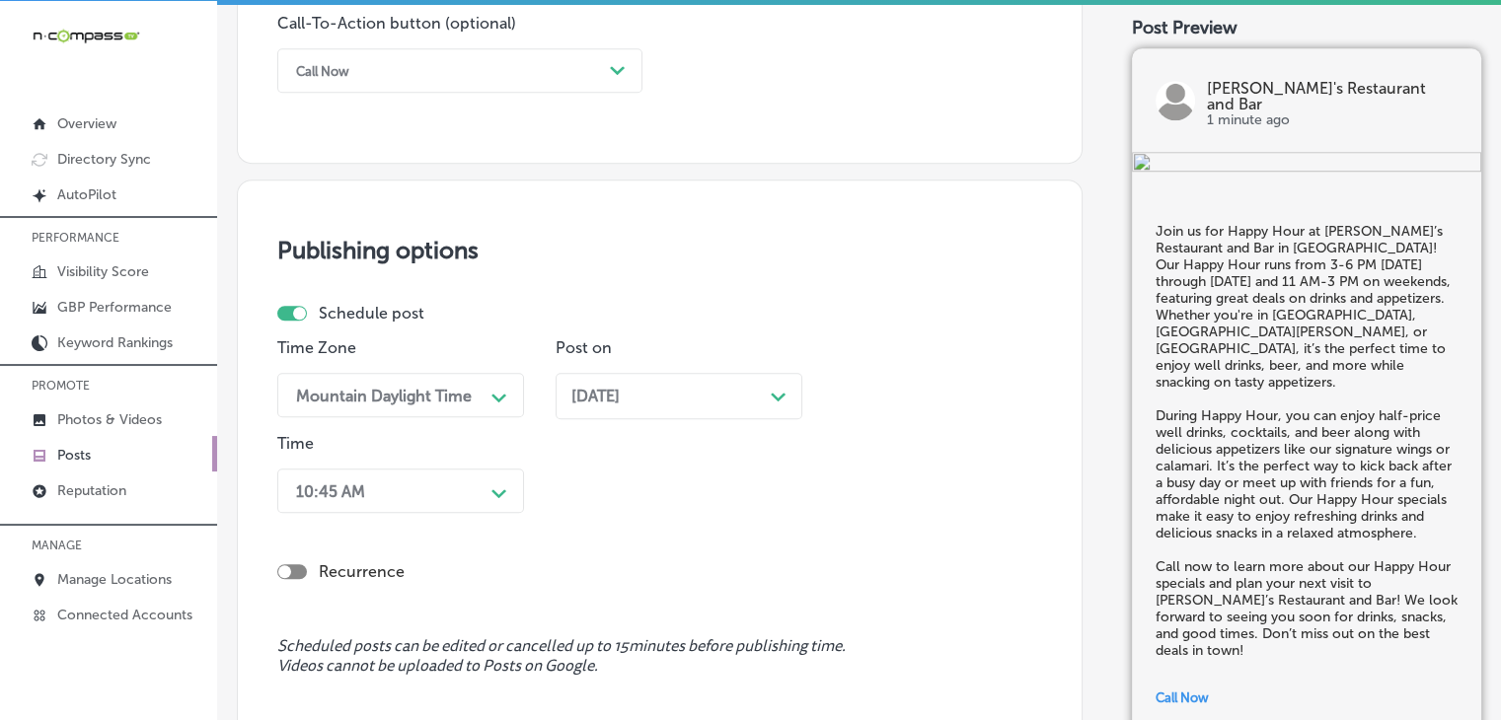
click at [450, 473] on div "10:45 AM Path Created with Sketch." at bounding box center [400, 491] width 247 height 44
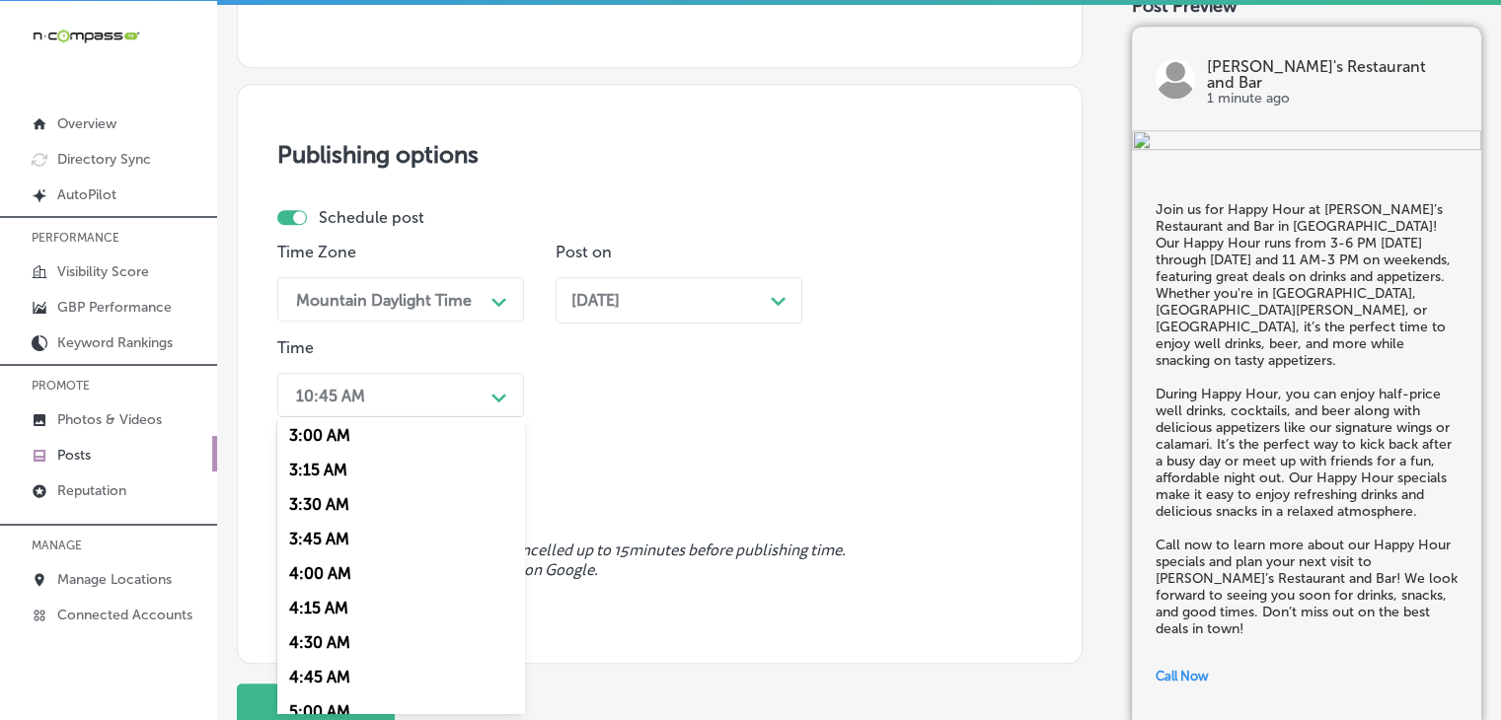
scroll to position [789, 0]
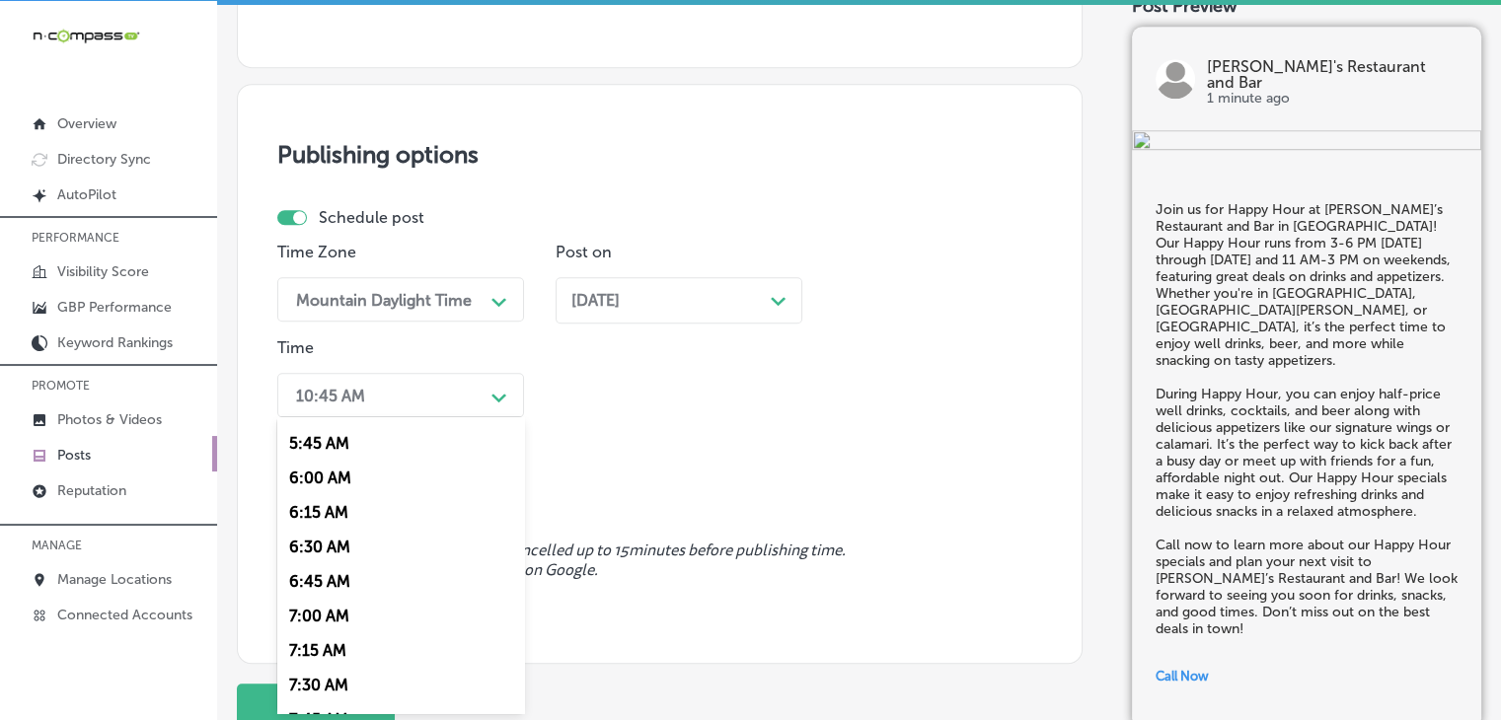
click at [344, 621] on div "7:00 AM" at bounding box center [400, 616] width 247 height 35
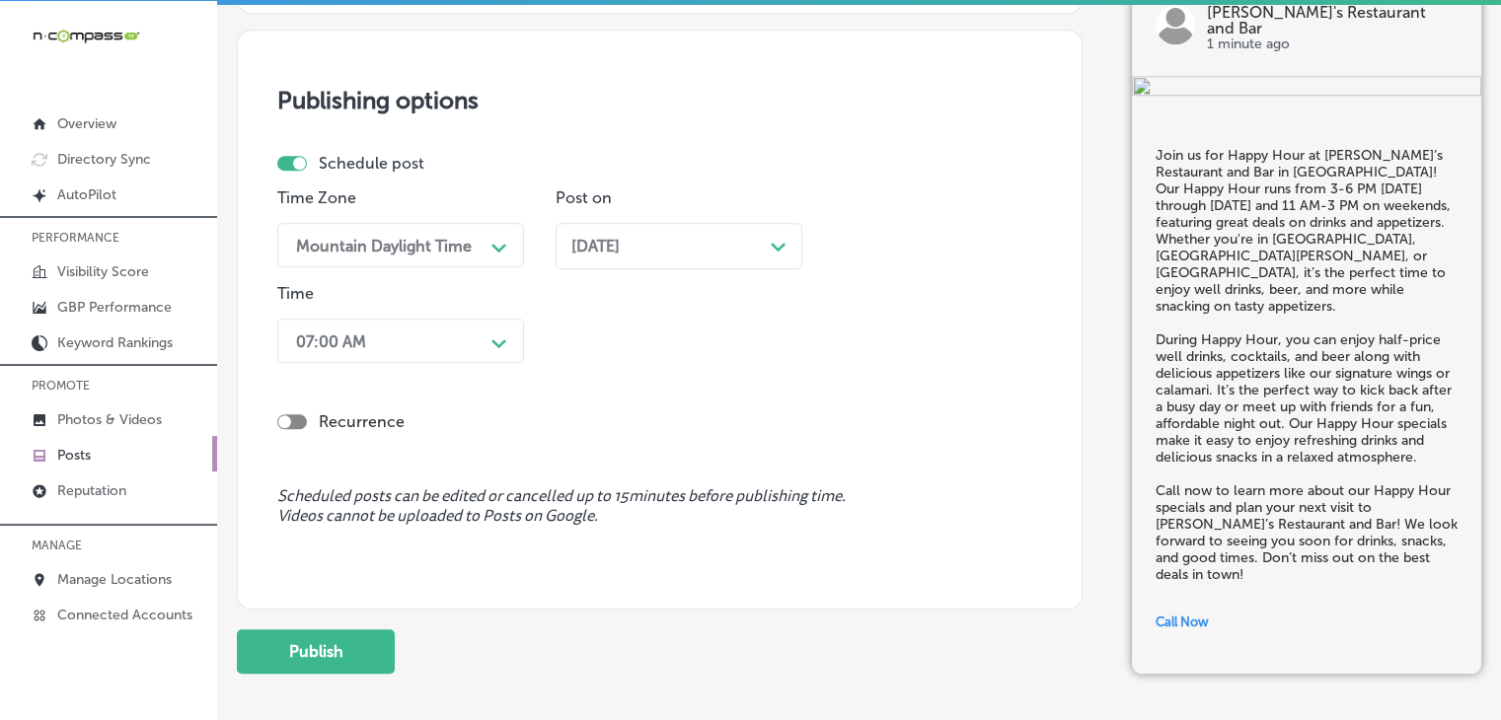
scroll to position [1750, 0]
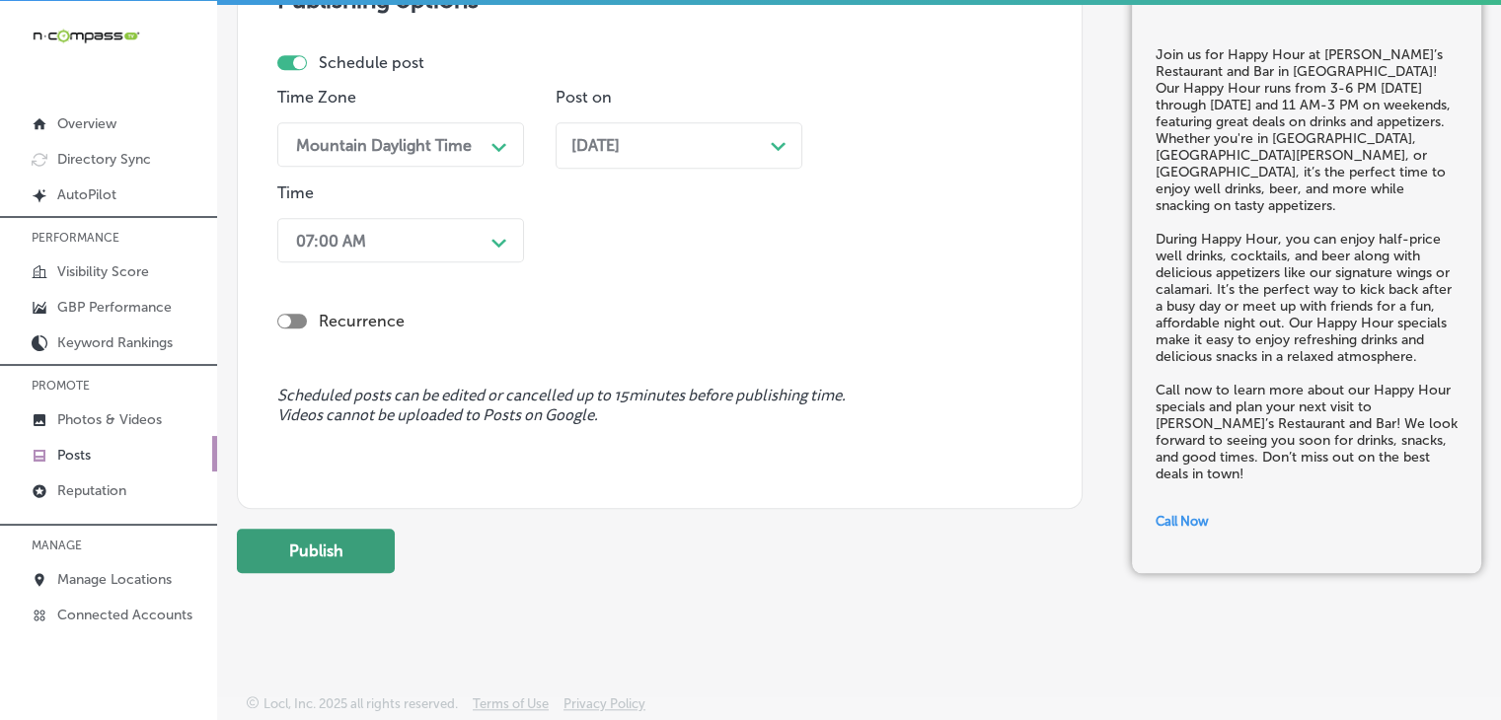
click at [388, 546] on button "Publish" at bounding box center [316, 551] width 158 height 44
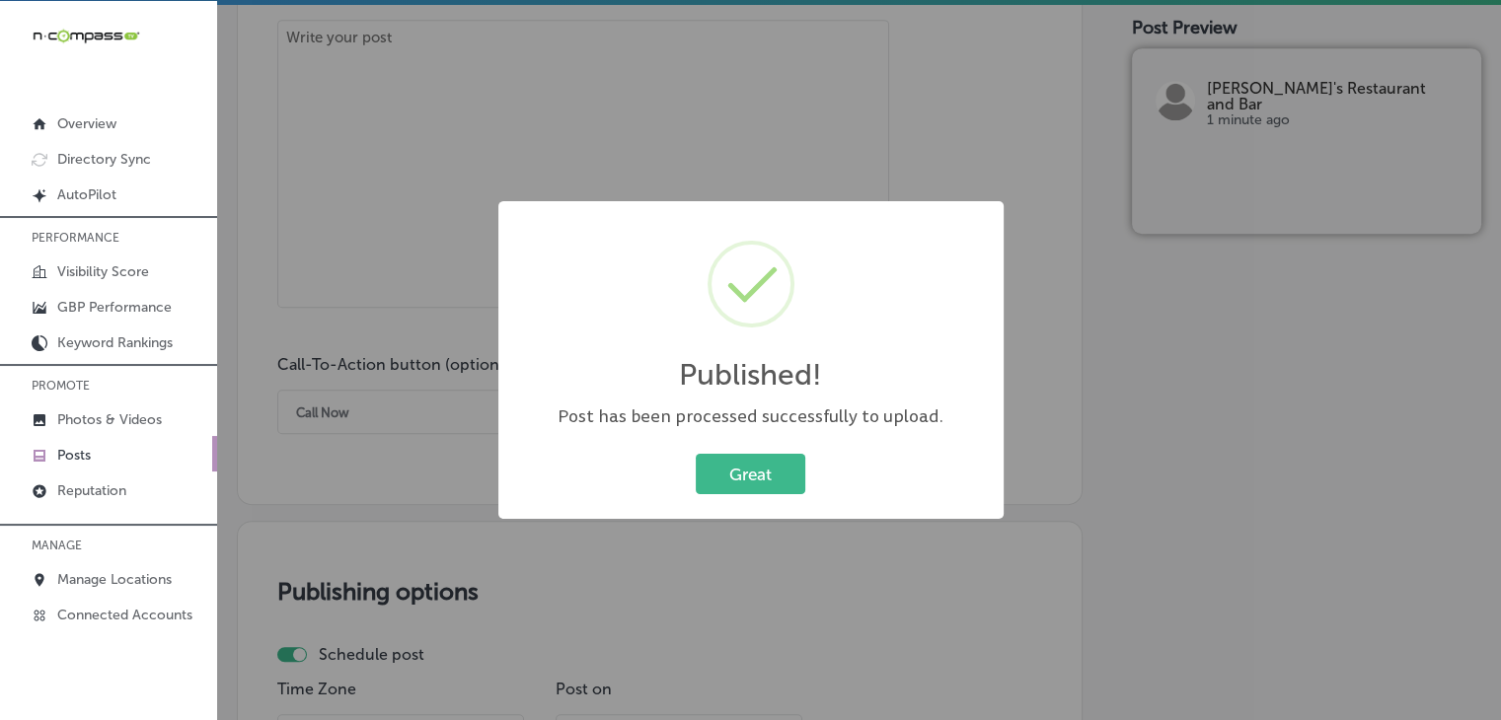
scroll to position [960, 0]
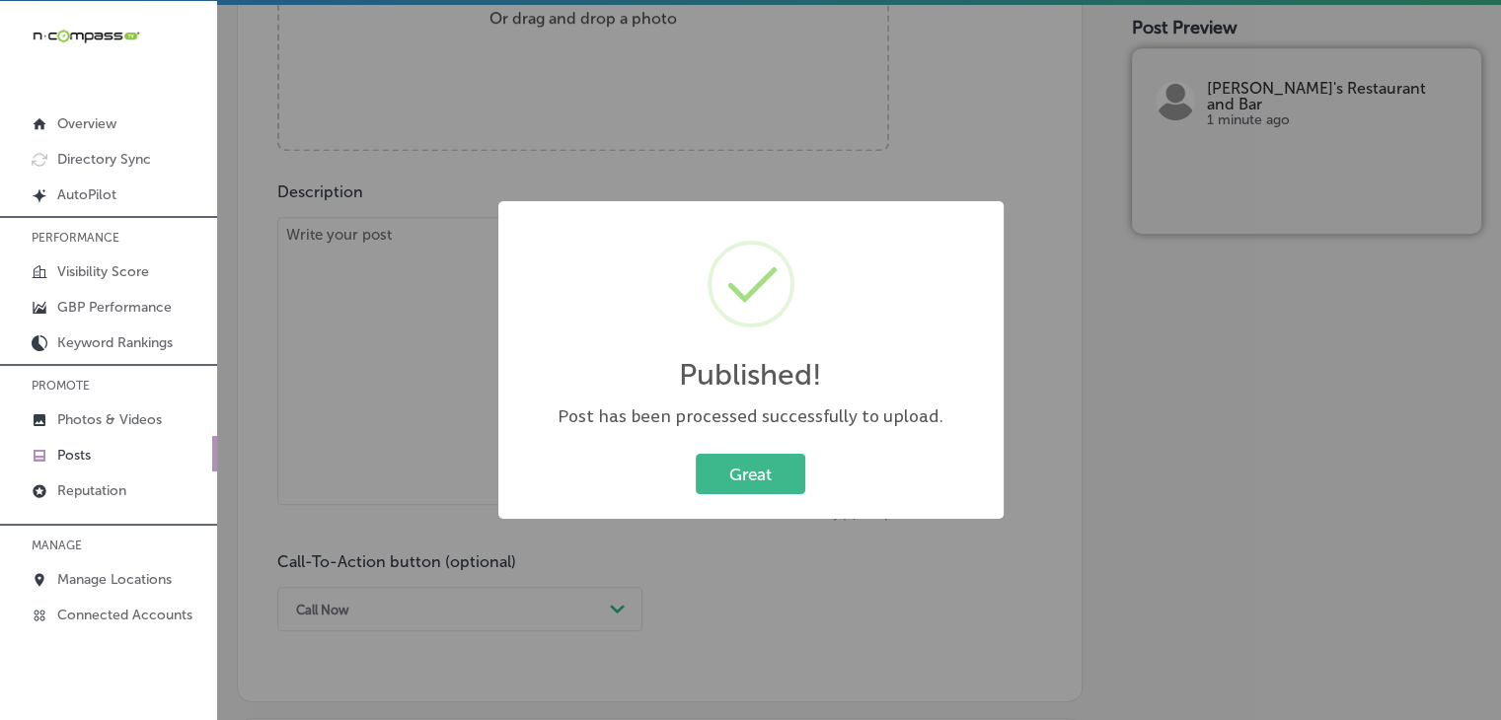
click at [693, 171] on div "Published! × Post has been processed successfully to upload. Great Cancel" at bounding box center [750, 360] width 1501 height 720
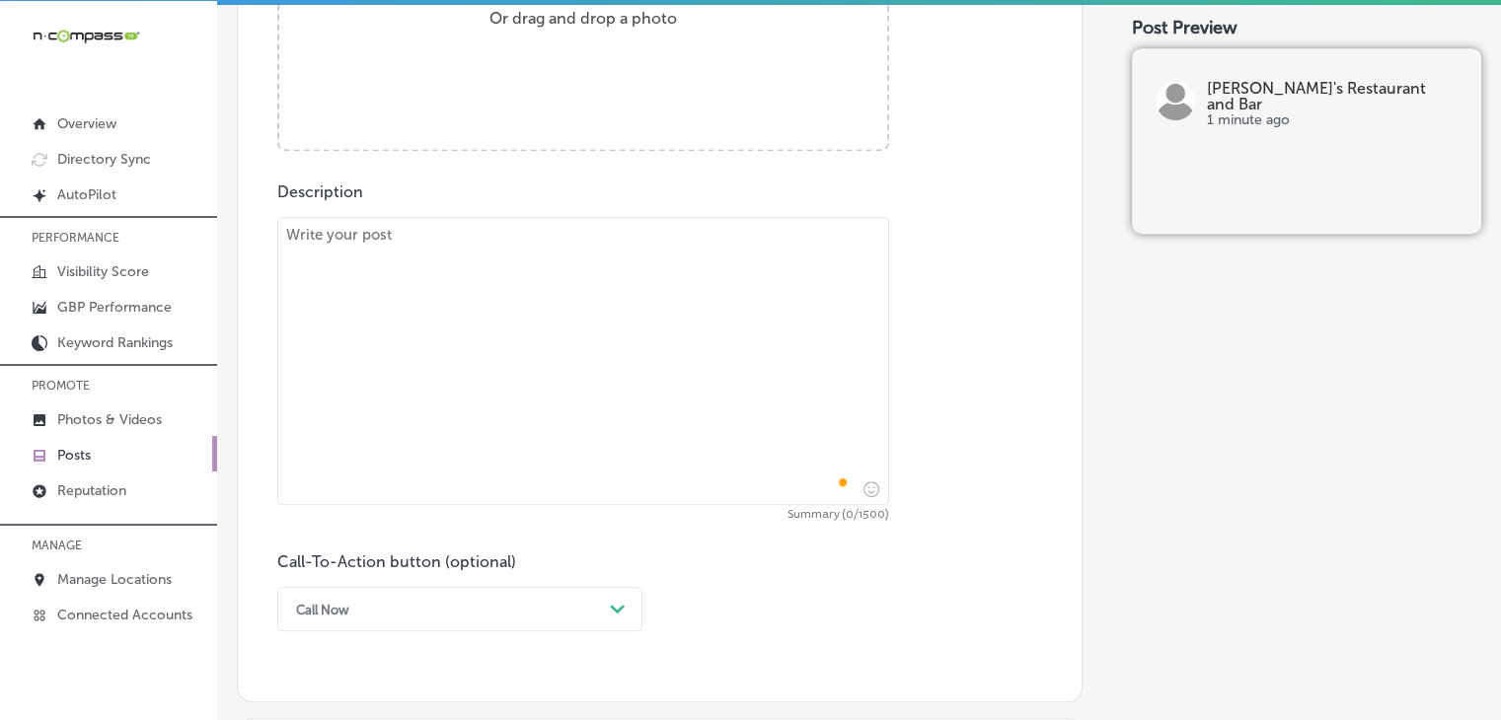
click at [564, 335] on textarea "To enrich screen reader interactions, please activate Accessibility in Grammarl…" at bounding box center [583, 361] width 612 height 288
paste textarea "Carmine’s Restaurant and Bar in Woodbury is offering an exclusive VIP Lunch Clu…"
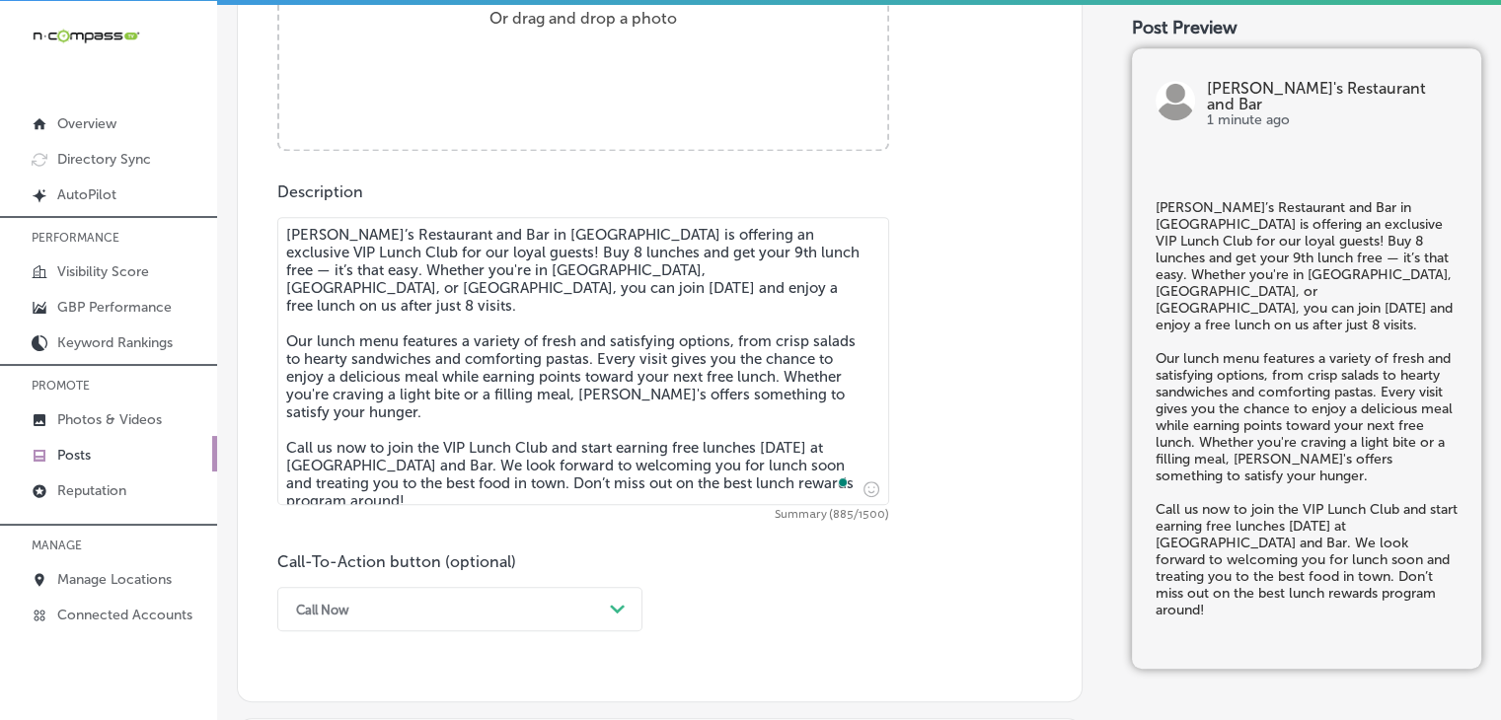
type textarea "Carmine’s Restaurant and Bar in Woodbury is offering an exclusive VIP Lunch Clu…"
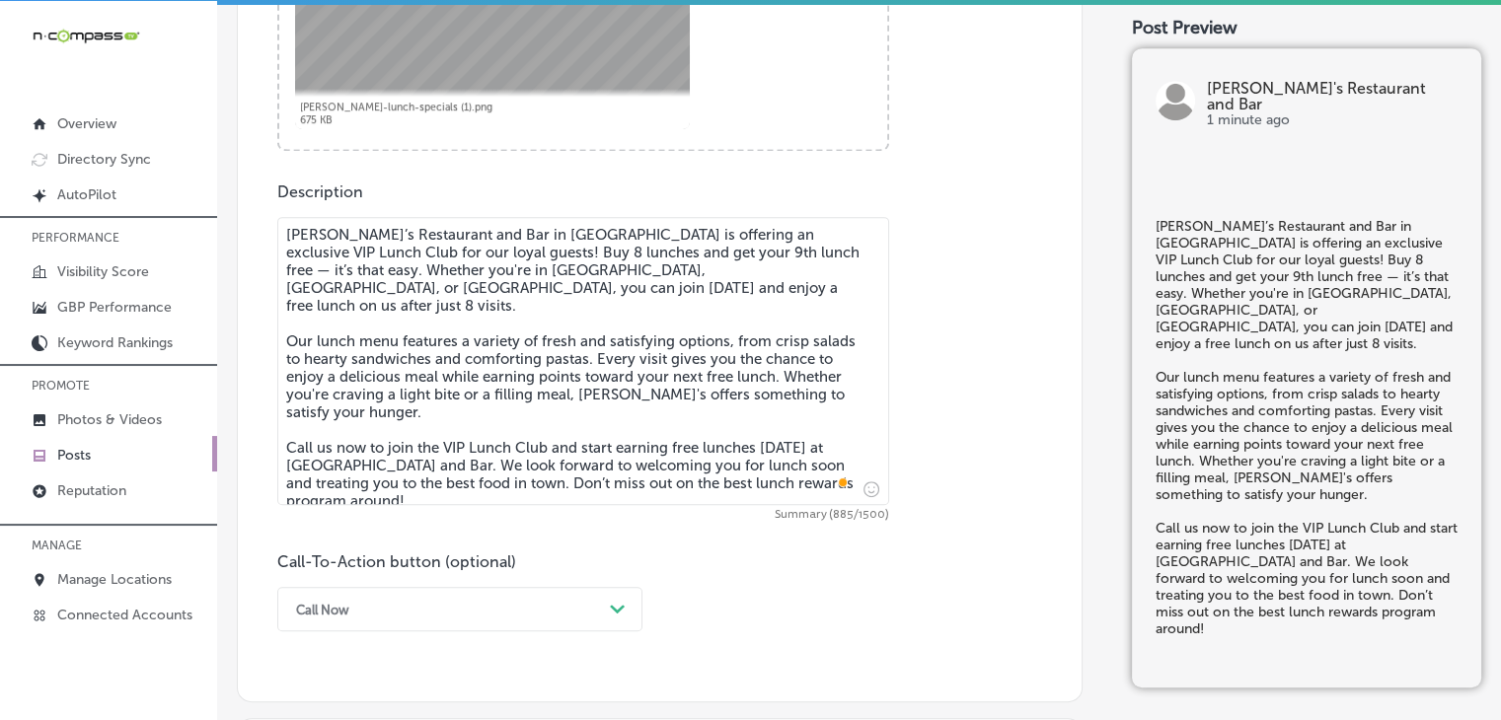
click at [362, 600] on div "Call Now Path Created with Sketch." at bounding box center [459, 609] width 365 height 44
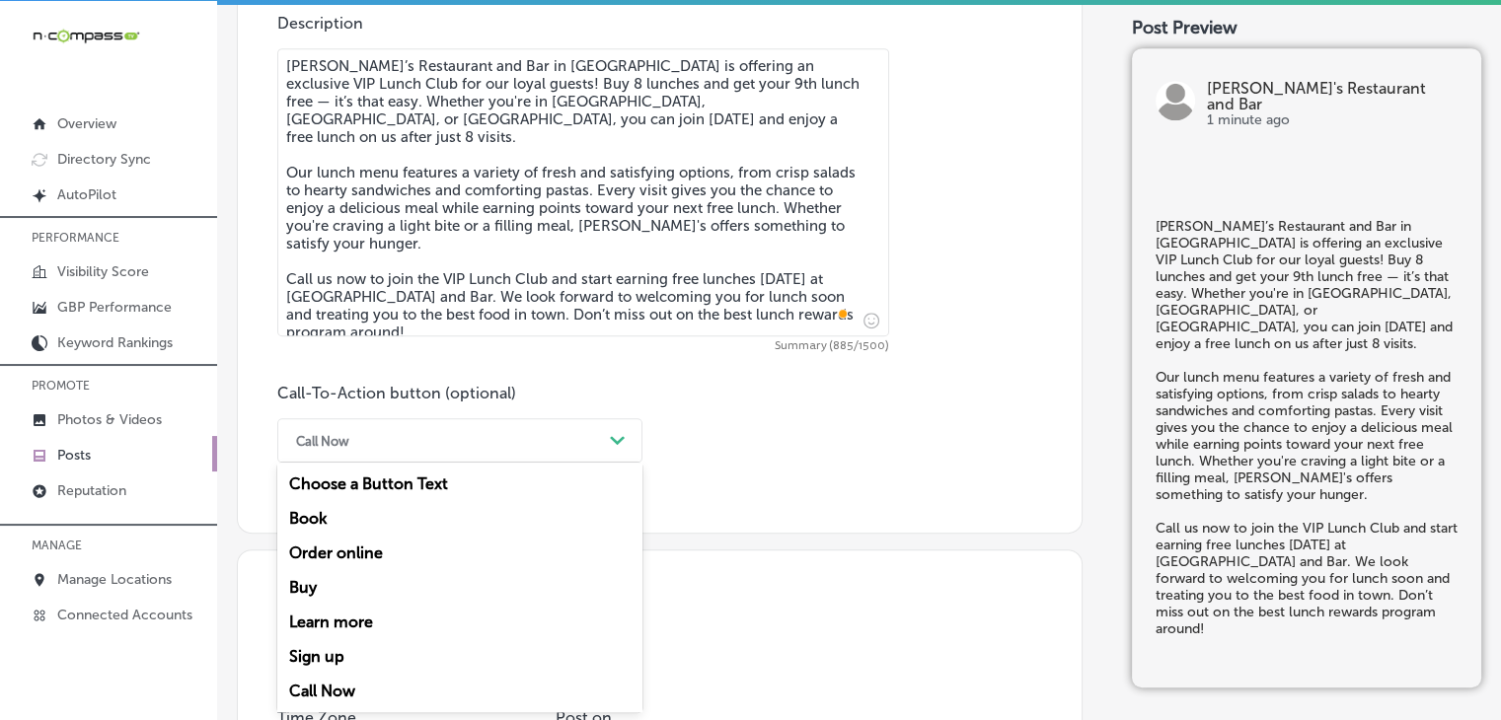
click at [330, 672] on div "Sign up" at bounding box center [459, 656] width 365 height 35
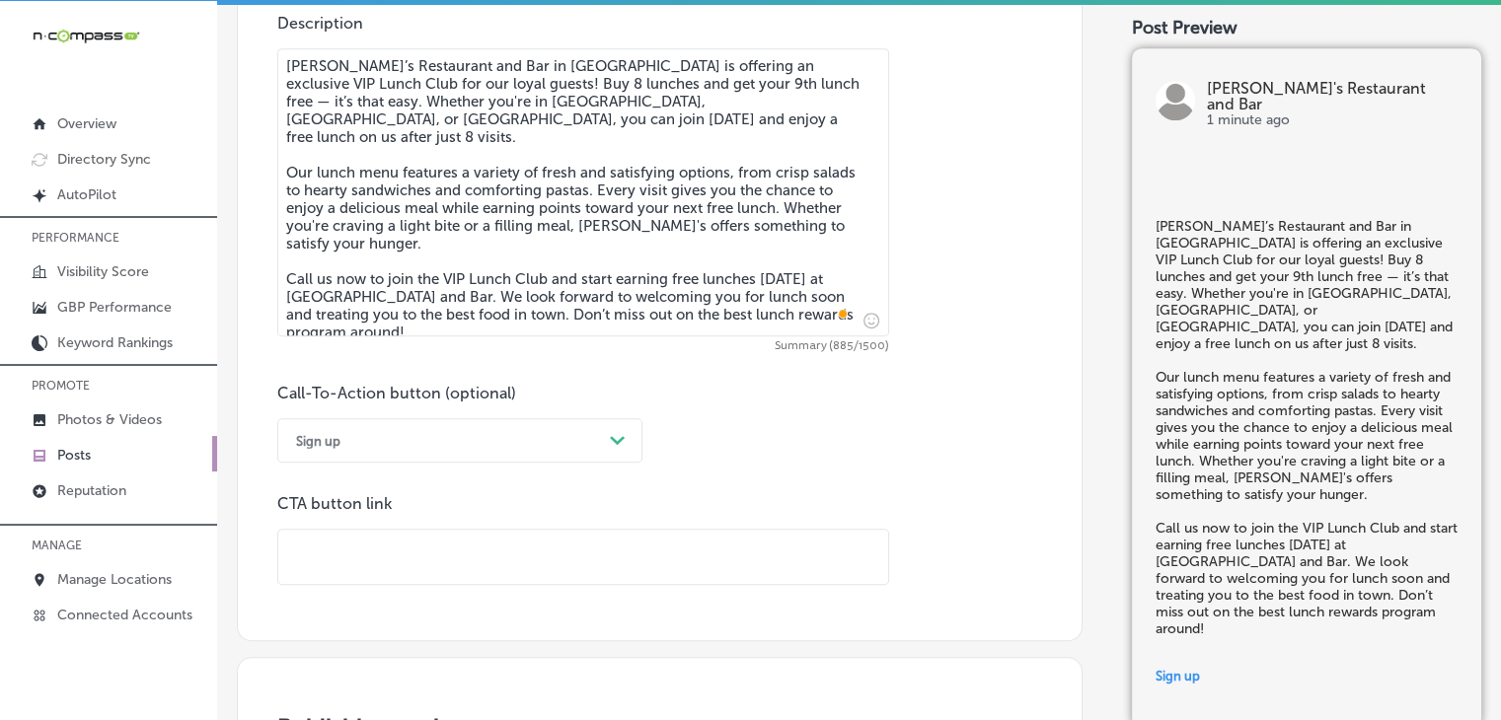
click at [414, 479] on div "Call-To-Action button (optional) Sign up Path Created with Sketch. CTA button l…" at bounding box center [659, 484] width 765 height 201
click at [429, 451] on div "Sign up" at bounding box center [444, 440] width 316 height 31
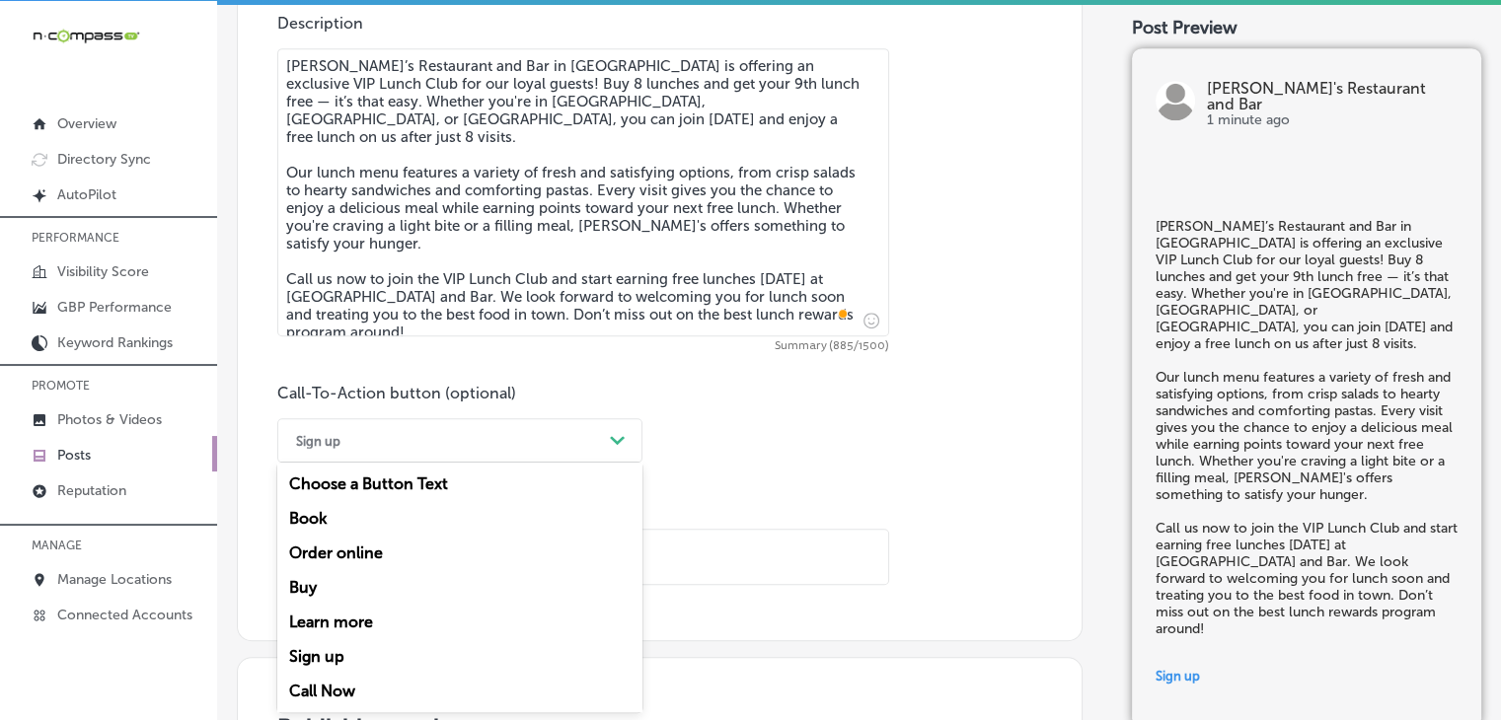
click at [342, 685] on div "Call Now" at bounding box center [459, 691] width 365 height 35
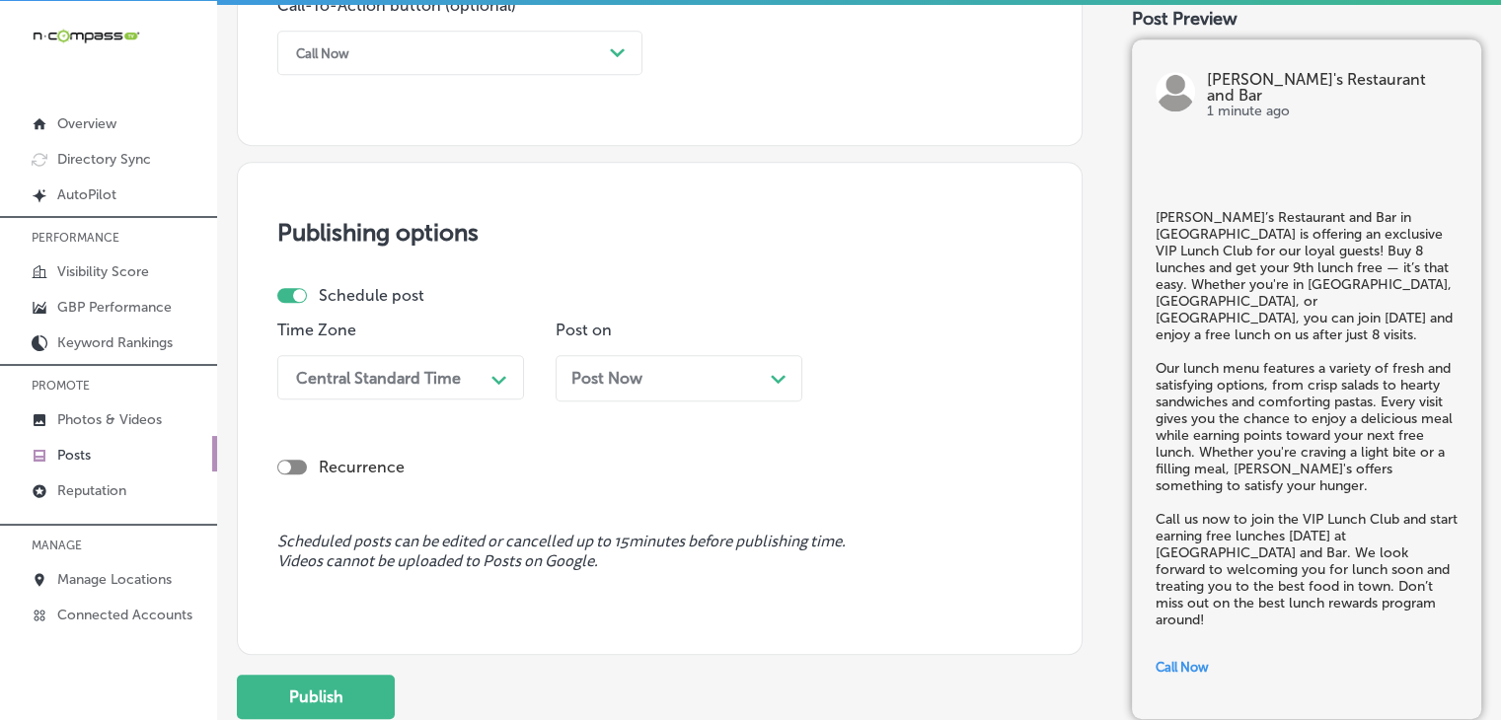
scroll to position [1524, 0]
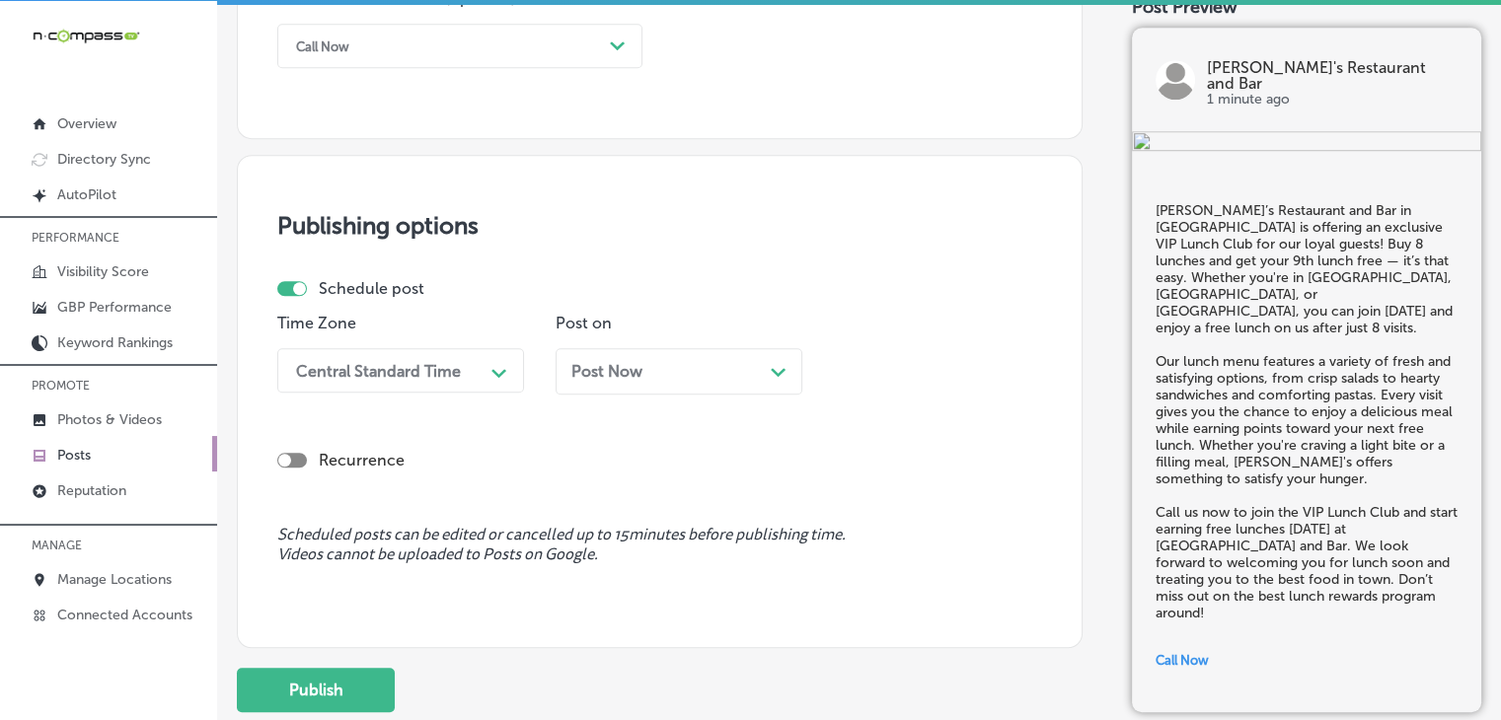
click at [499, 364] on div "Path Created with Sketch." at bounding box center [499, 371] width 16 height 16
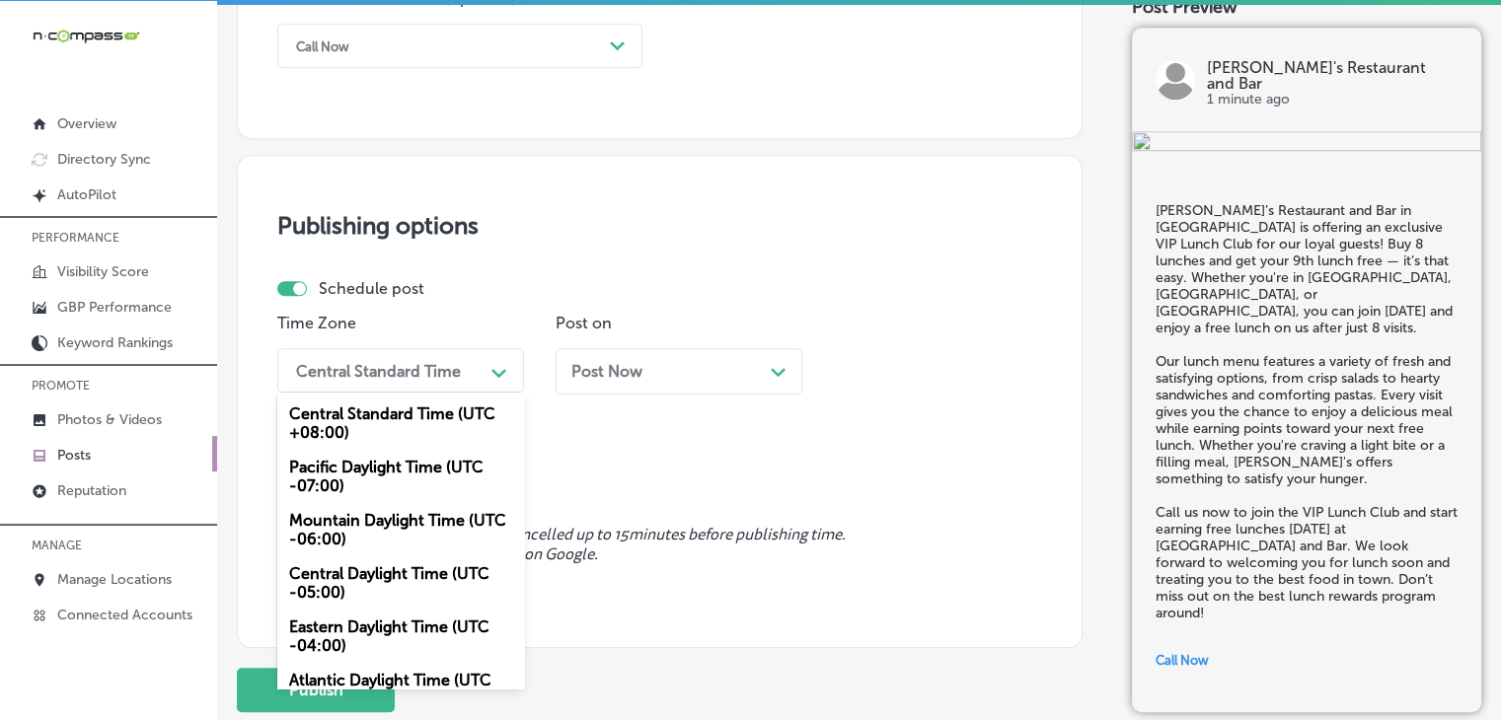
click at [371, 540] on div "Mountain Daylight Time (UTC -06:00)" at bounding box center [400, 529] width 247 height 53
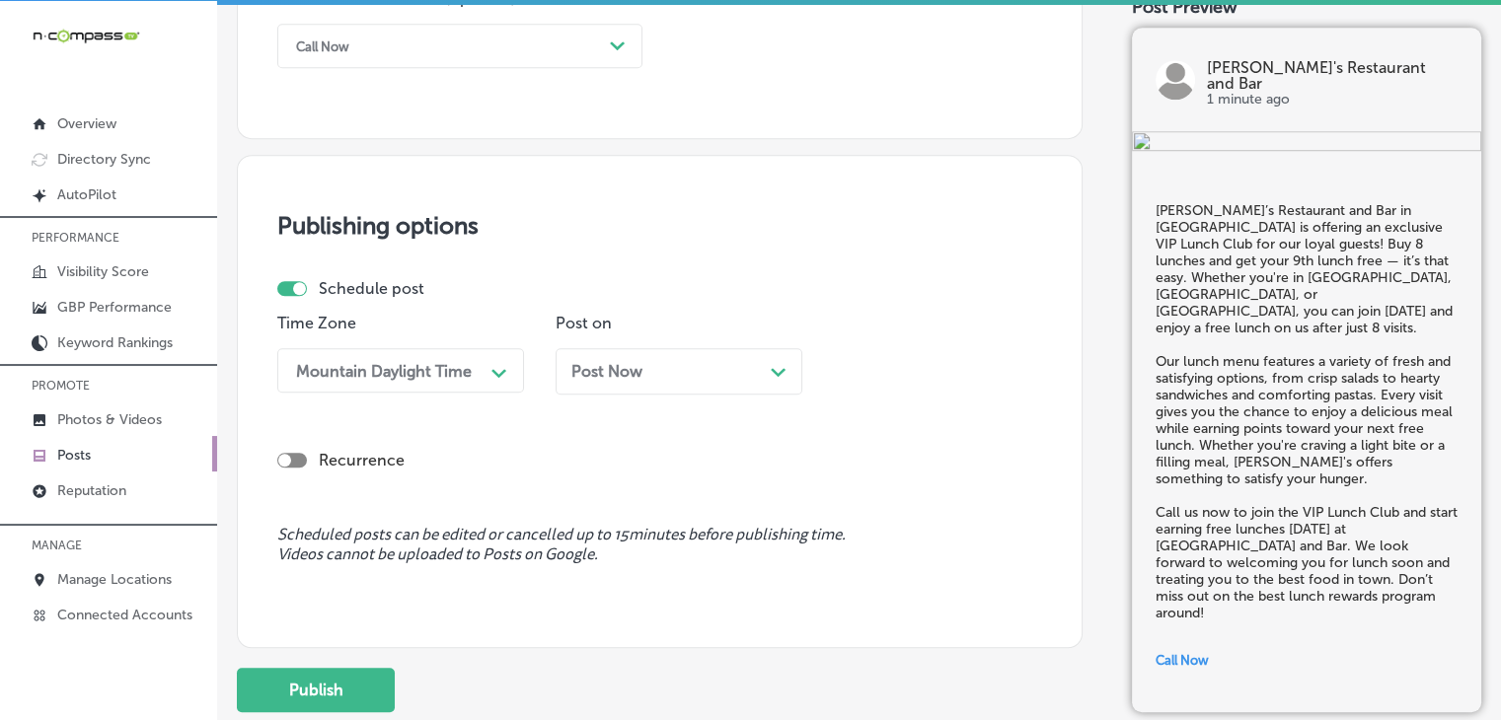
click at [633, 373] on span "Post Now" at bounding box center [606, 371] width 71 height 19
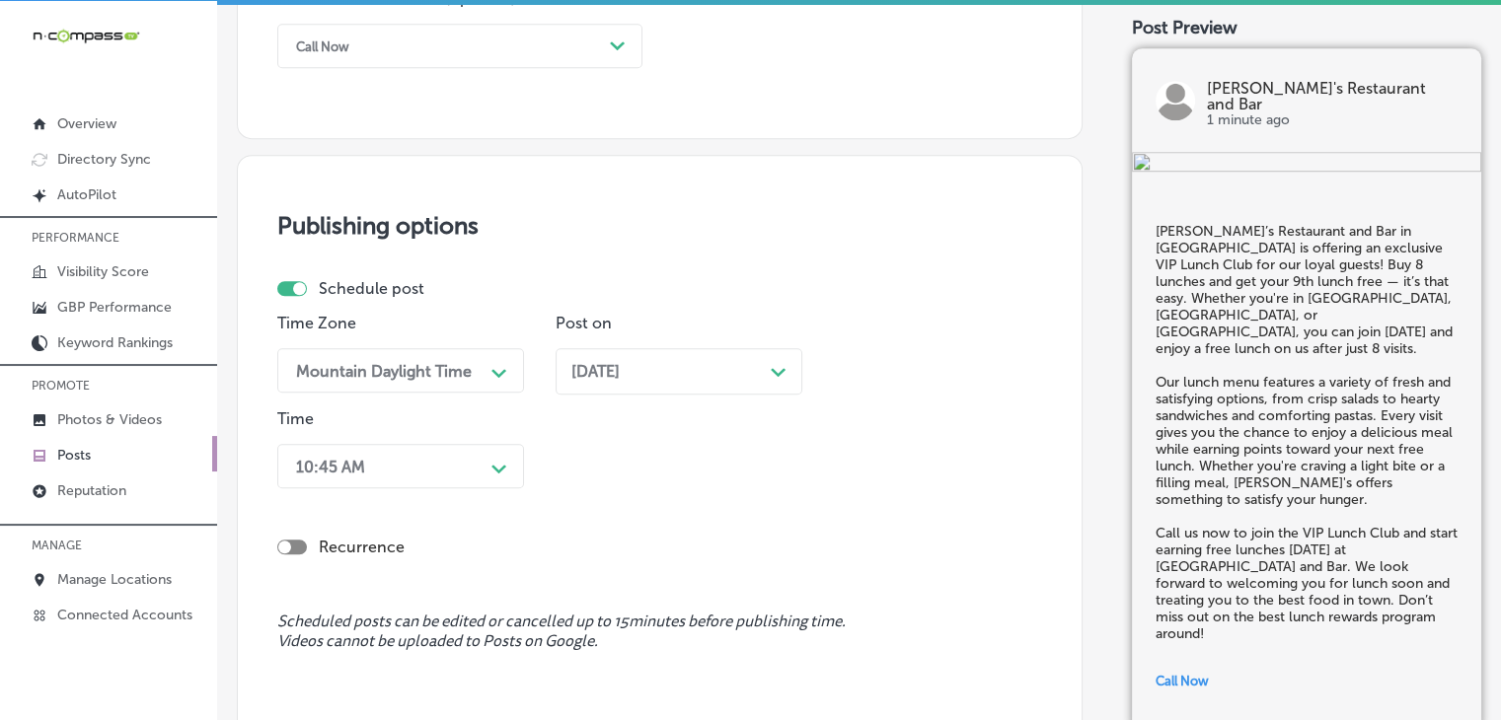
click at [428, 482] on div "10:45 AM Path Created with Sketch." at bounding box center [400, 466] width 247 height 44
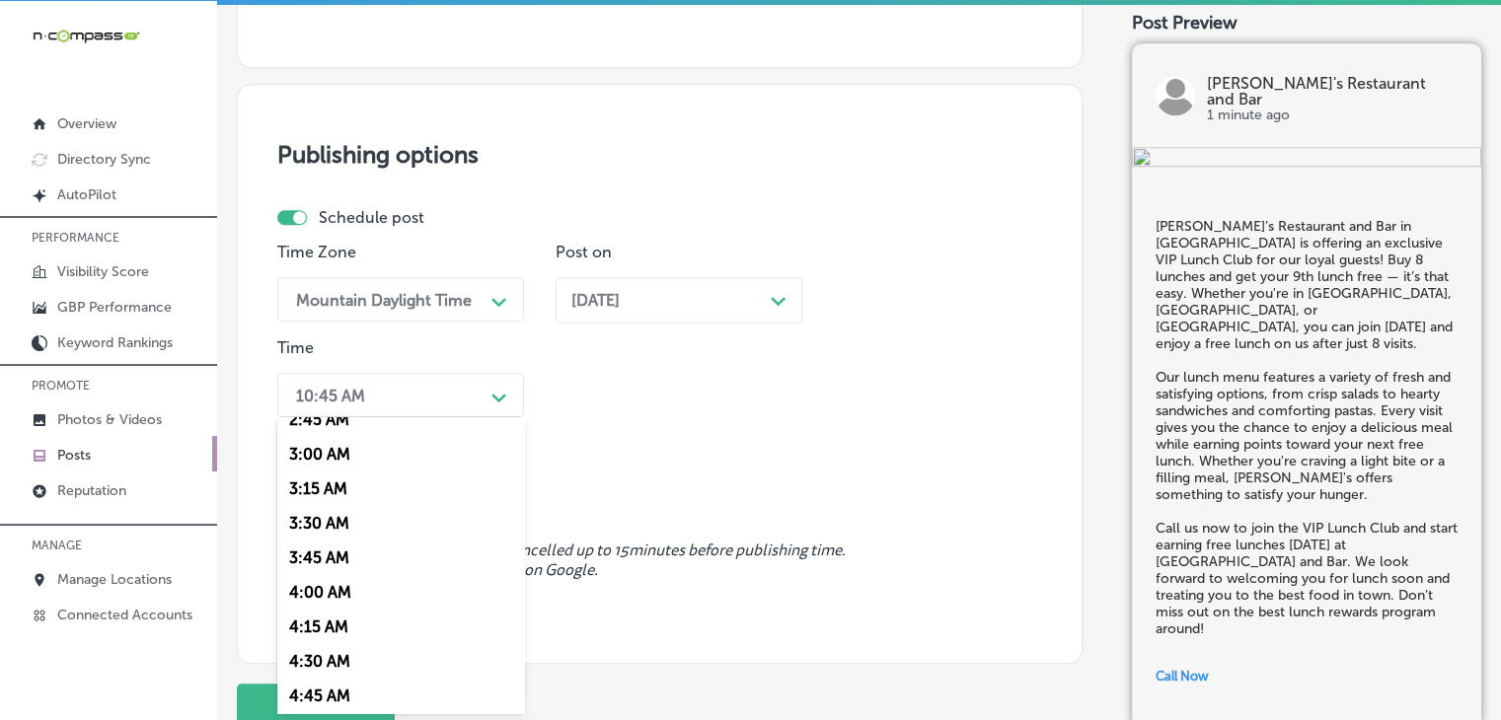
scroll to position [789, 0]
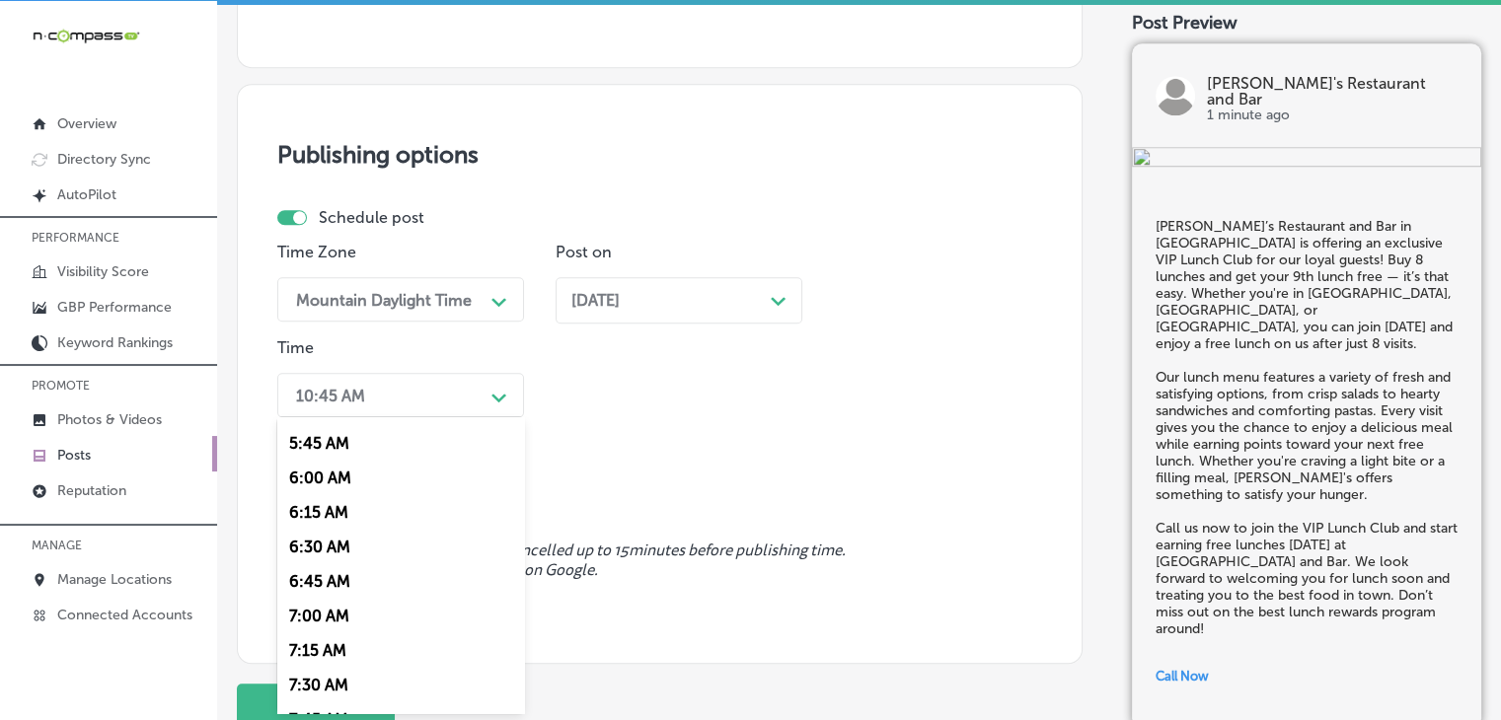
click at [345, 623] on div "7:00 AM" at bounding box center [400, 616] width 247 height 35
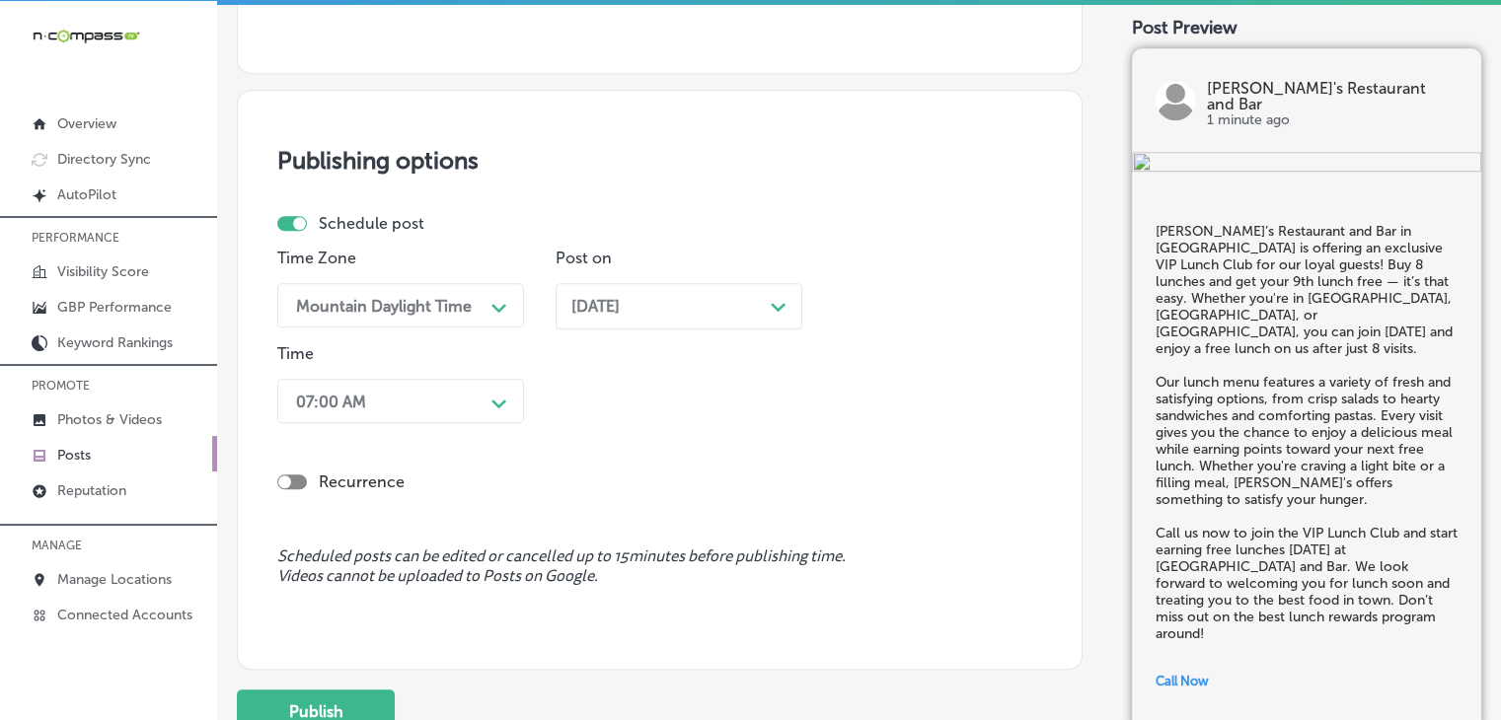
scroll to position [1750, 0]
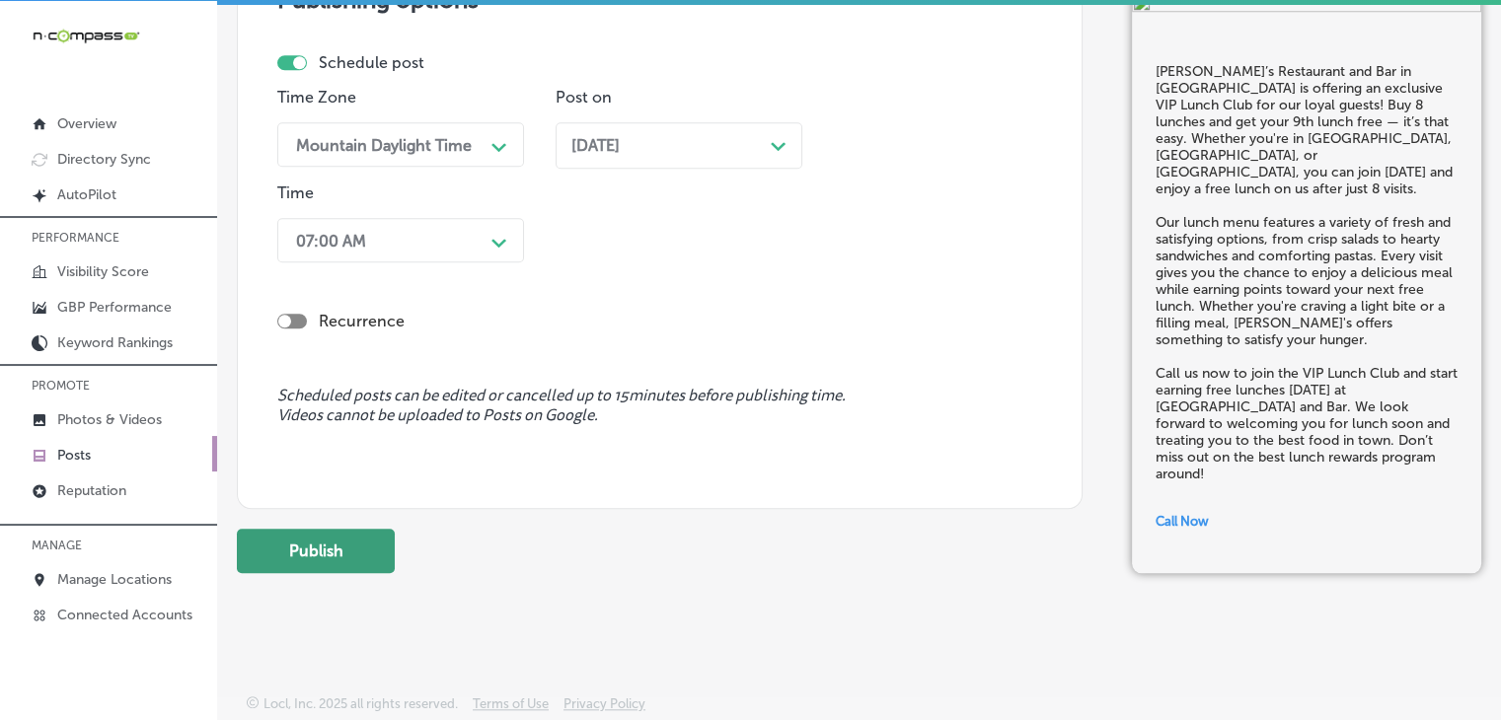
click at [351, 551] on button "Publish" at bounding box center [316, 551] width 158 height 44
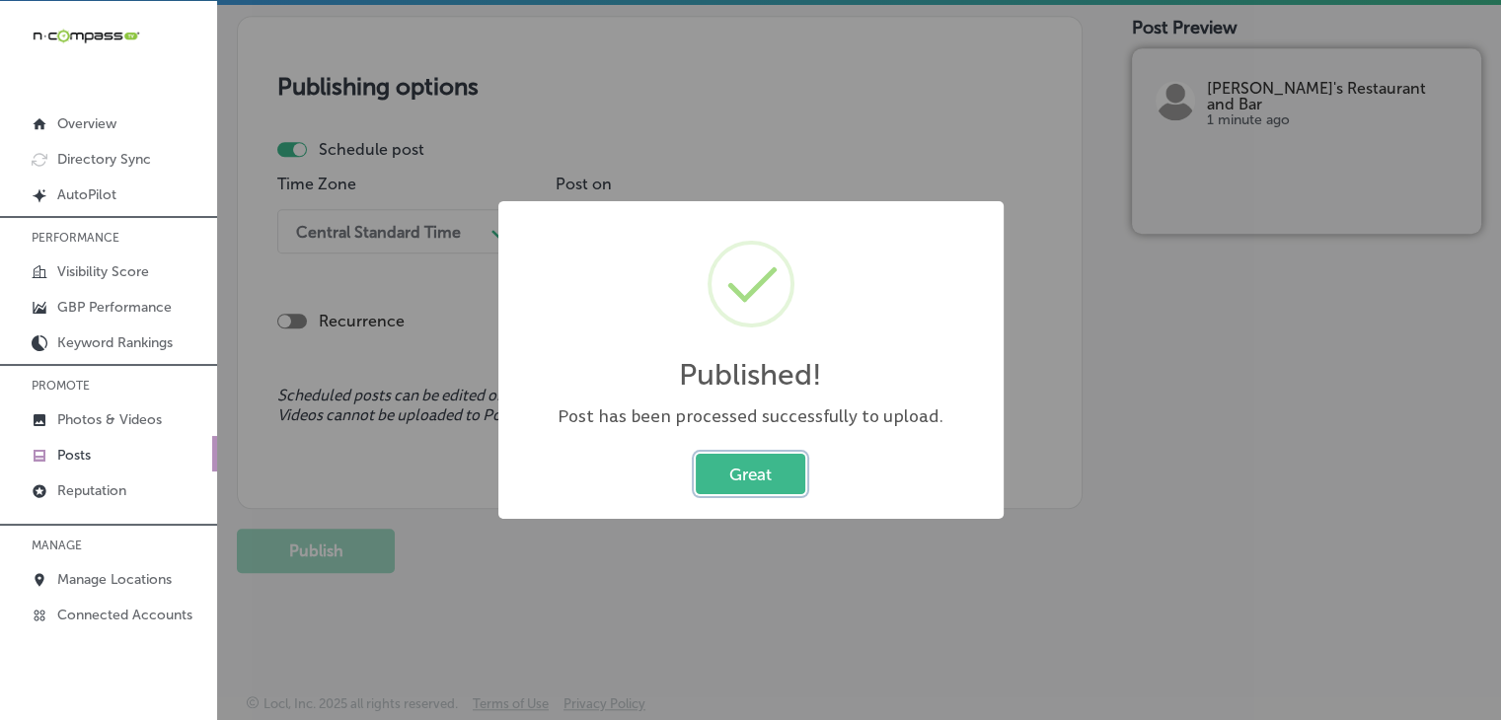
scroll to position [1663, 0]
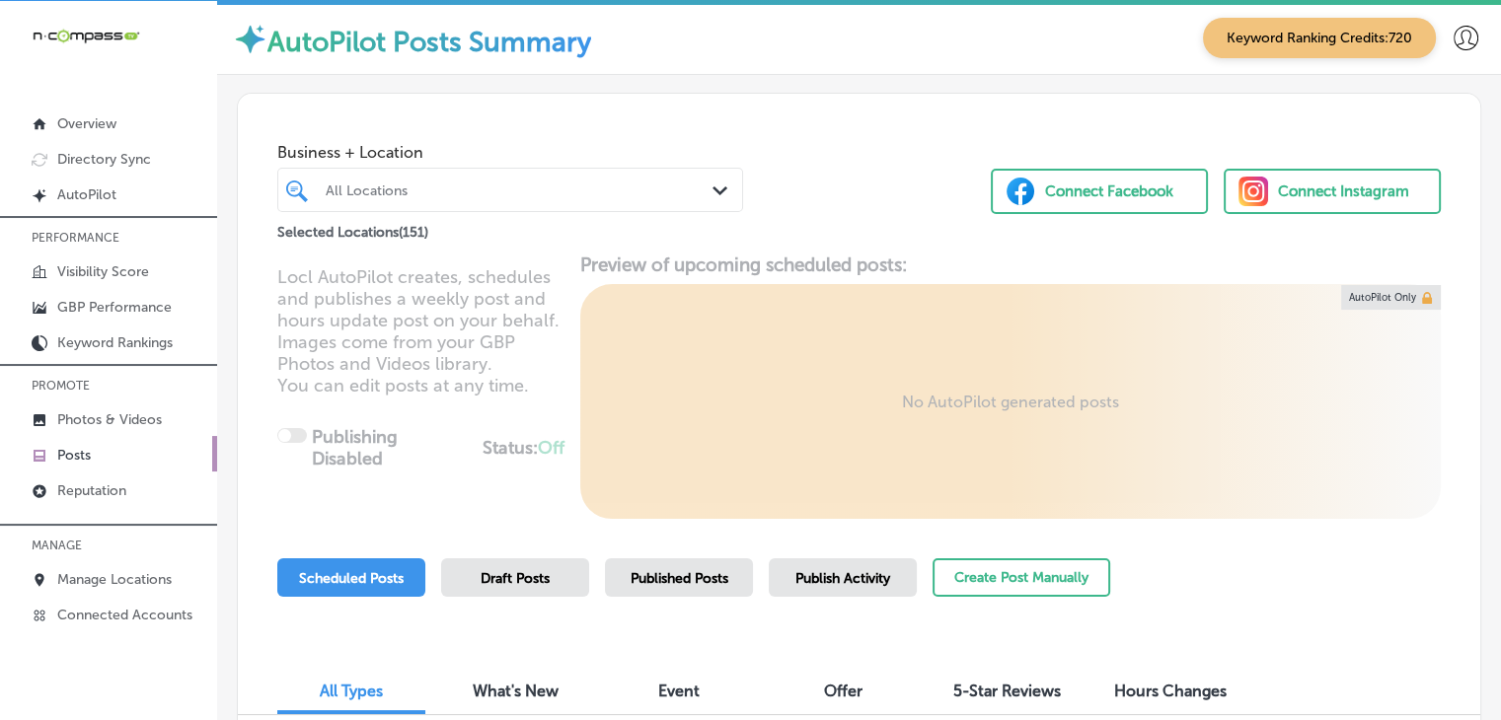
scroll to position [395, 0]
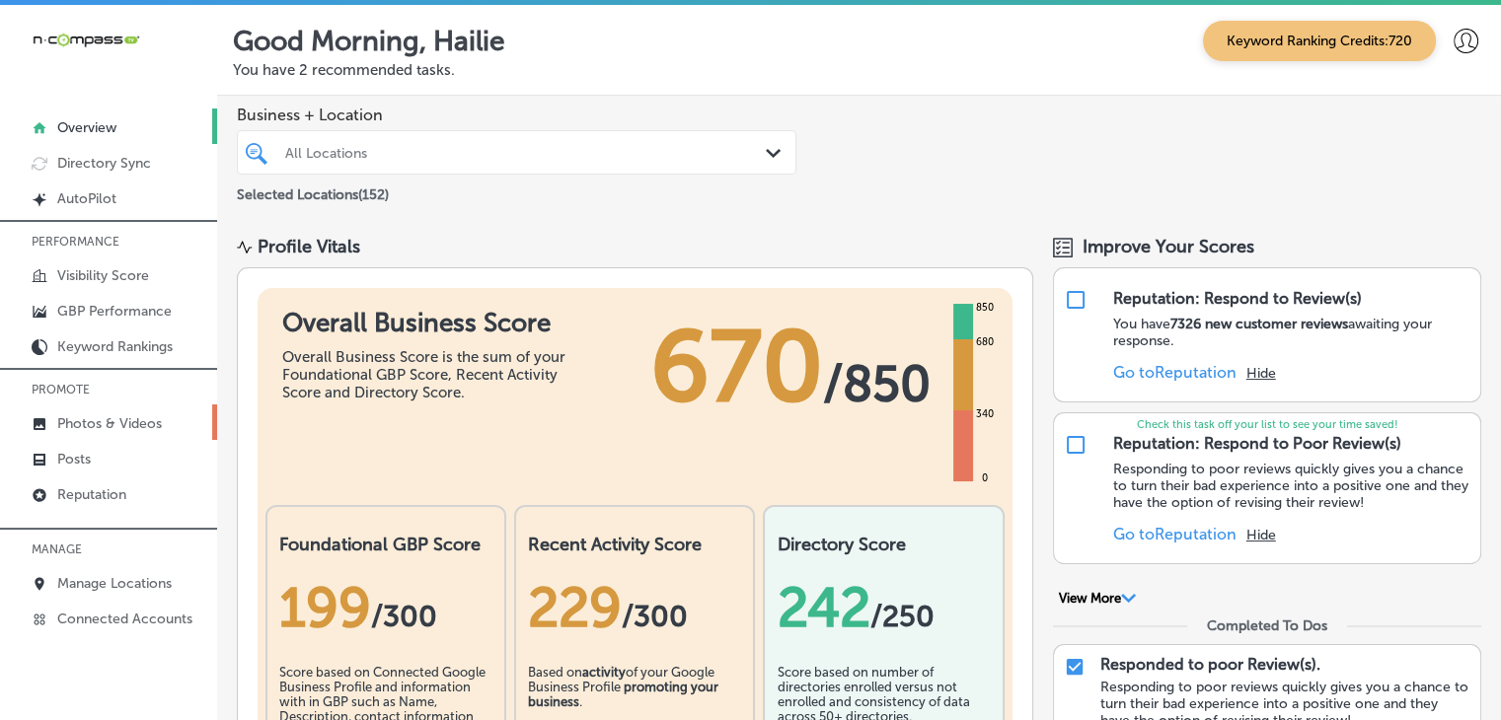
click at [107, 420] on p "Photos & Videos" at bounding box center [109, 423] width 105 height 17
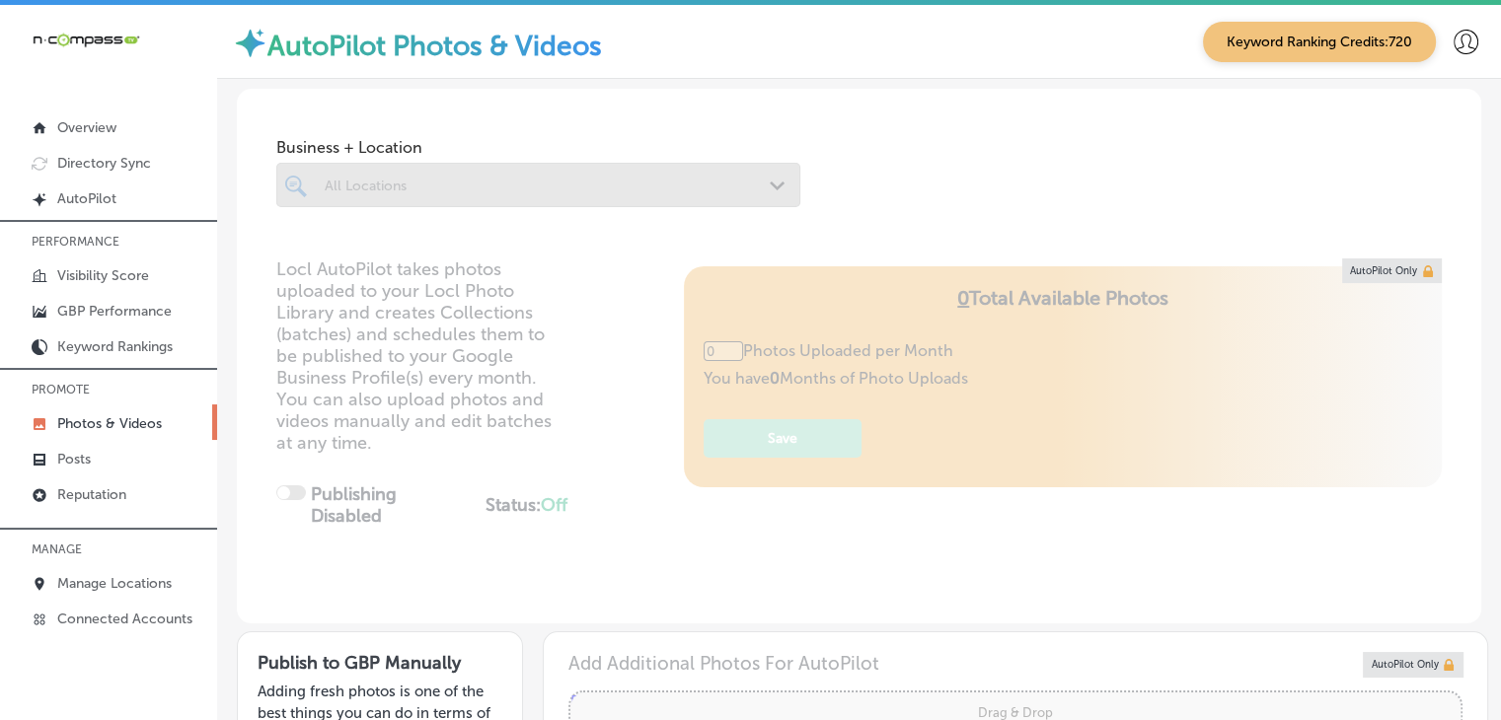
click at [657, 193] on div at bounding box center [517, 185] width 389 height 27
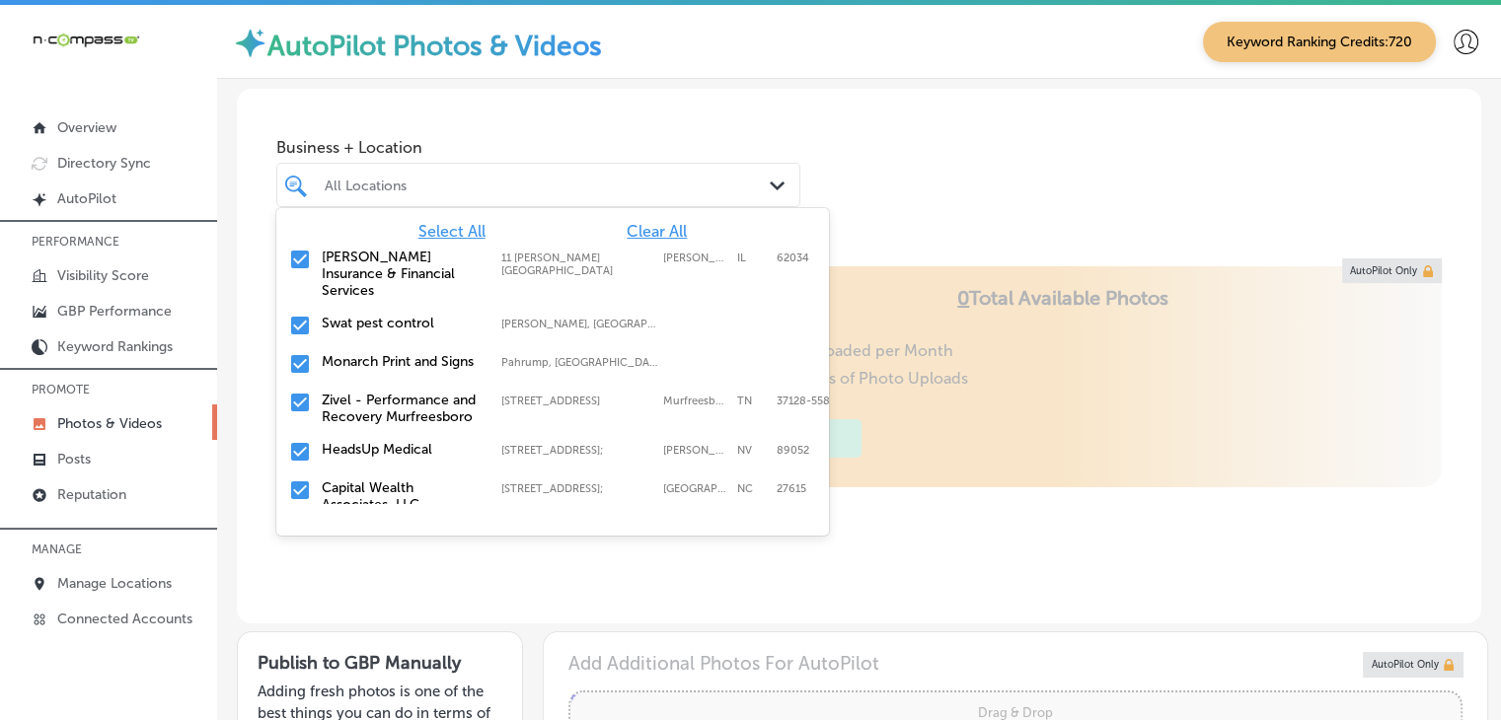
type input "5"
click at [667, 220] on div "Select All Clear All [PERSON_NAME] Insurance & Financial Services [STREET_ADDRE…" at bounding box center [552, 356] width 553 height 296
click at [666, 225] on span "Clear All" at bounding box center [657, 231] width 60 height 19
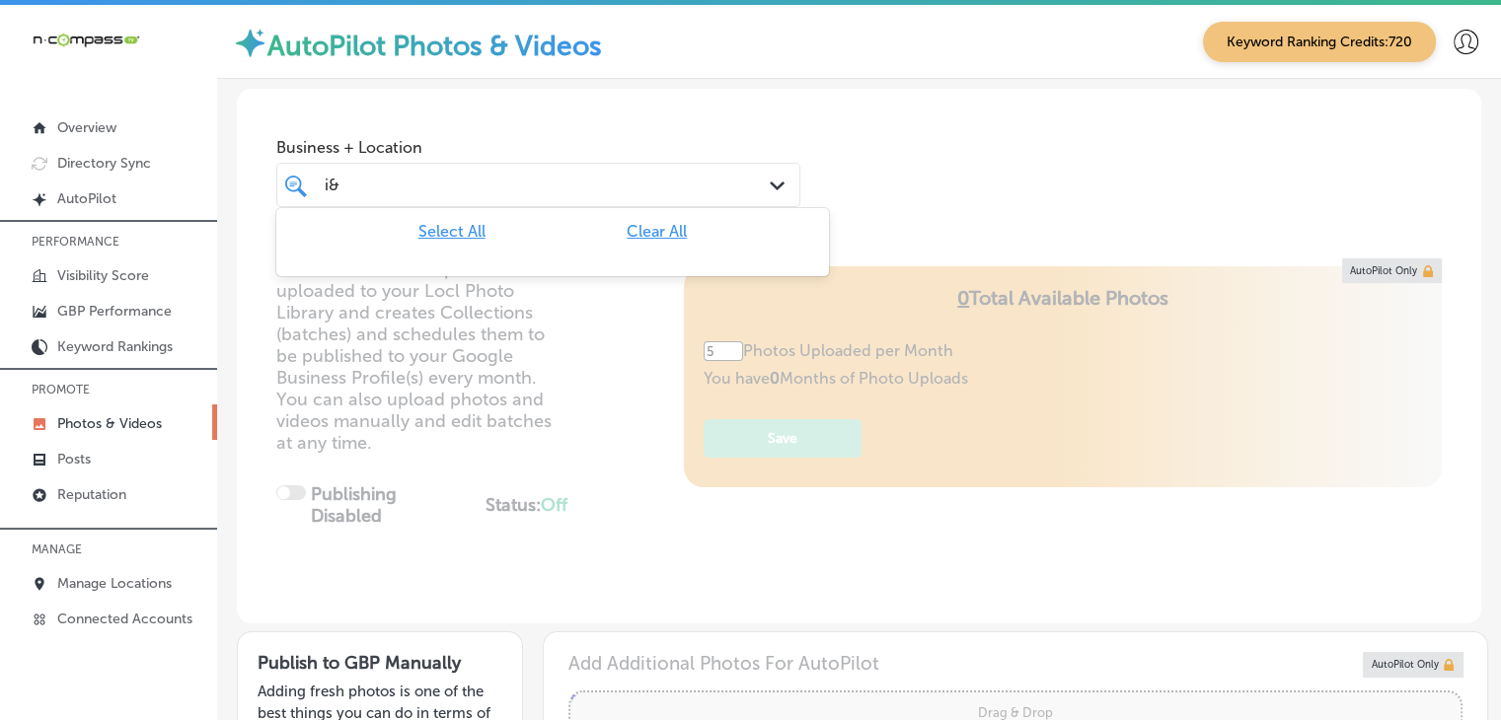
type input "i"
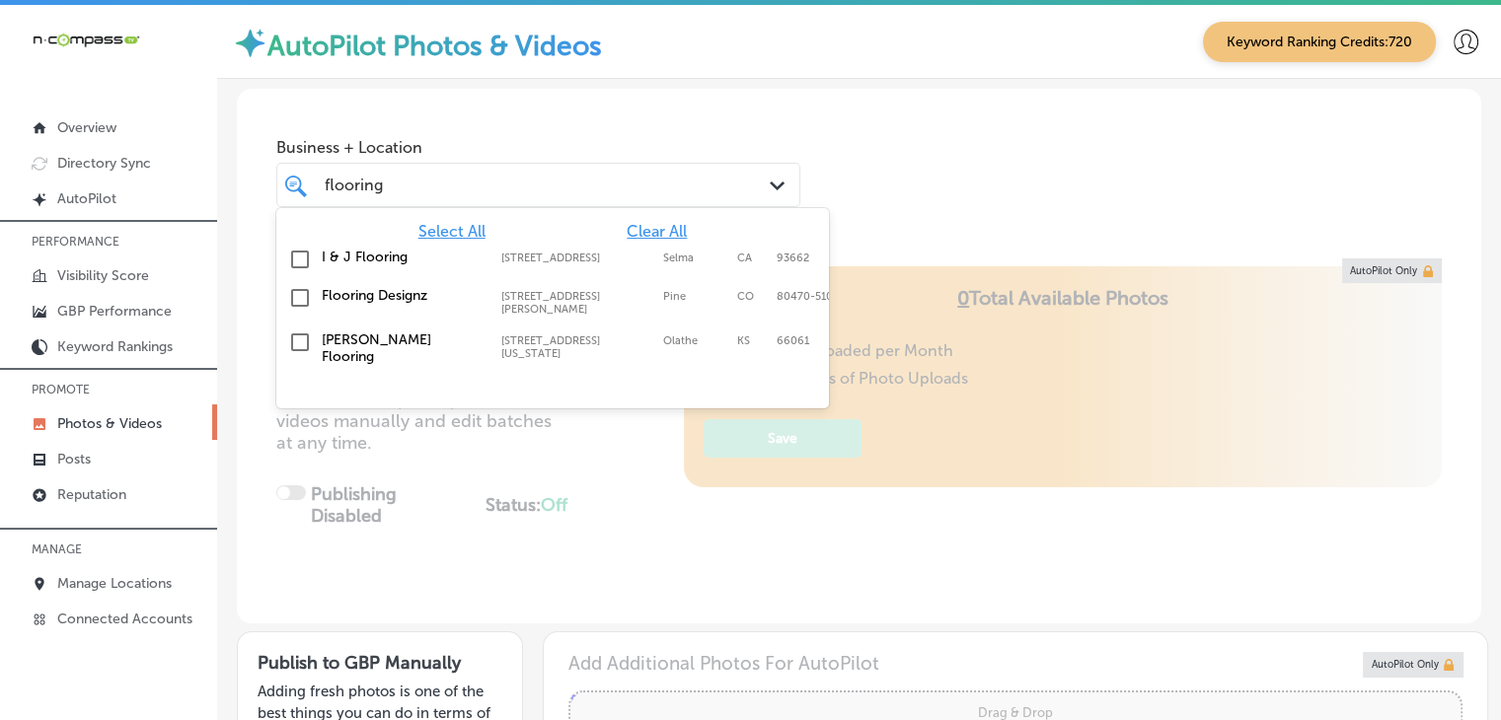
click at [668, 250] on div "I & J Flooring [STREET_ADDRESS] [STREET_ADDRESS]" at bounding box center [522, 257] width 400 height 17
type input "flooring"
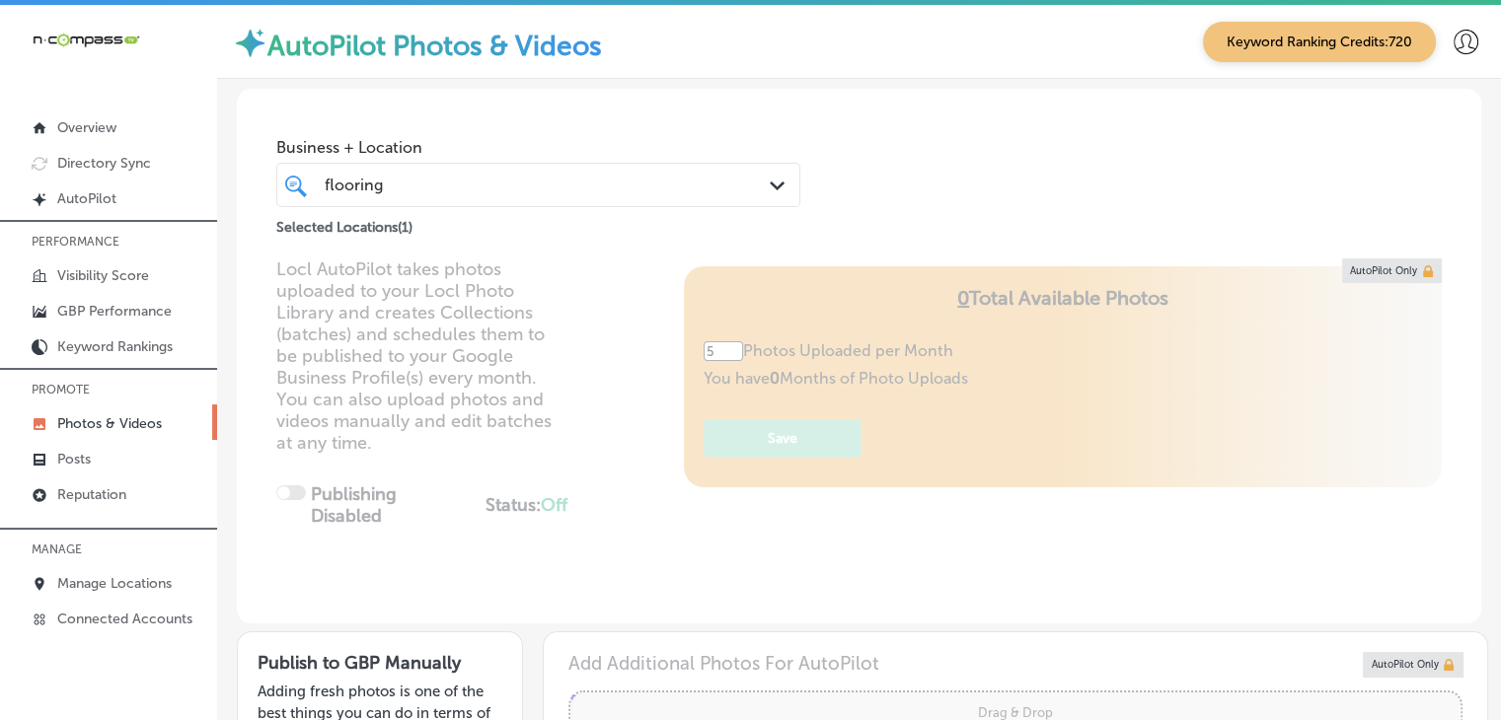
click at [695, 143] on span "Business + Location" at bounding box center [538, 147] width 524 height 19
